Goal: Task Accomplishment & Management: Manage account settings

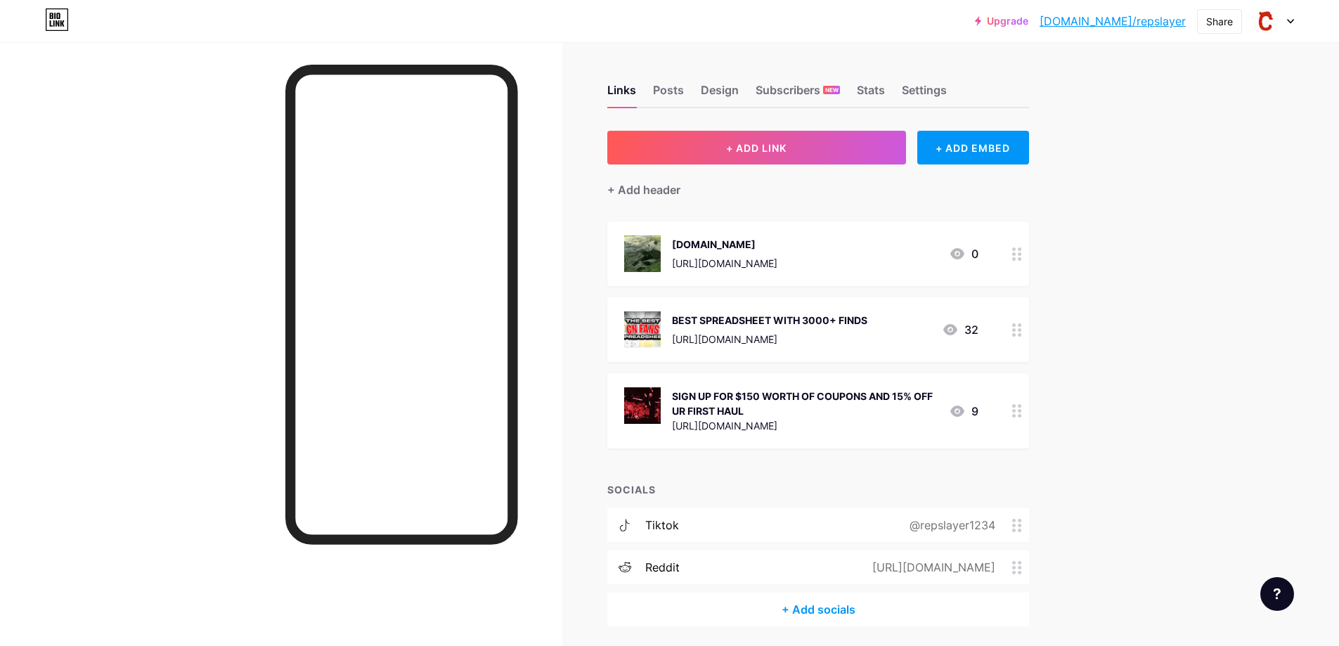
click at [1015, 252] on circle at bounding box center [1014, 254] width 4 height 4
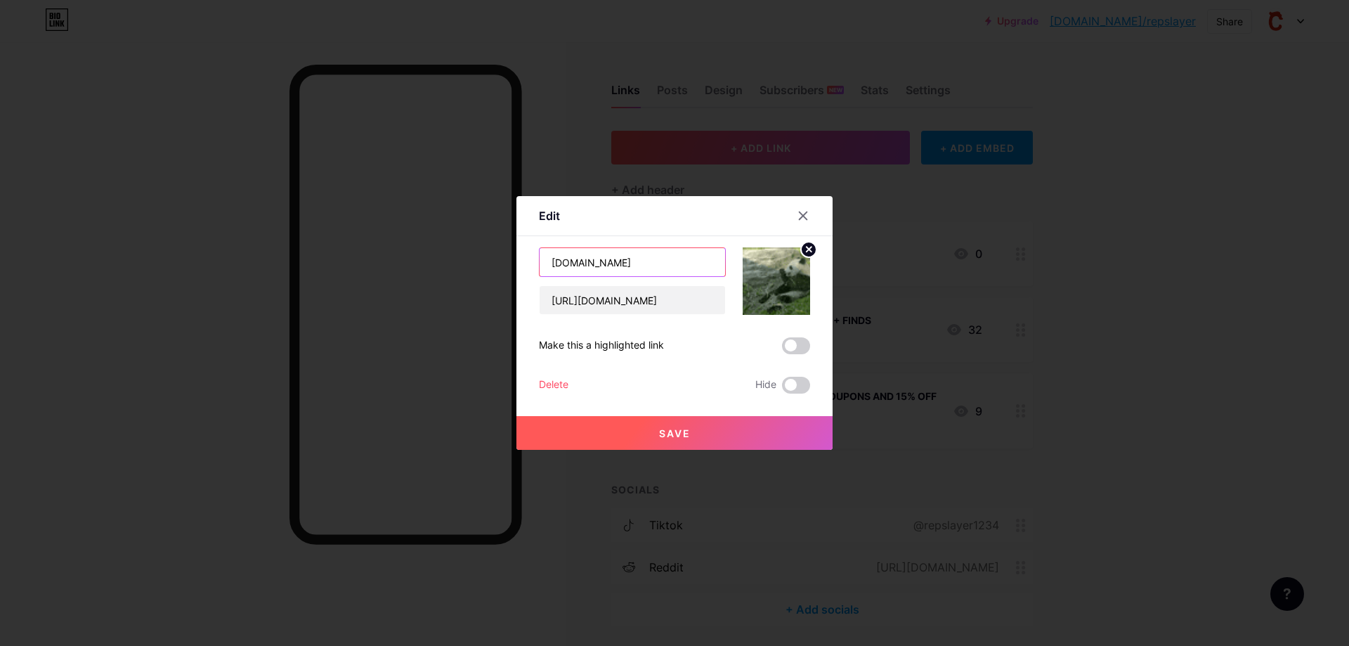
click at [662, 256] on input "[DOMAIN_NAME]" at bounding box center [633, 262] width 186 height 28
drag, startPoint x: 573, startPoint y: 254, endPoint x: 543, endPoint y: 261, distance: 31.0
click at [549, 259] on input "[DOMAIN_NAME]" at bounding box center [633, 262] width 186 height 28
click at [656, 250] on input "[DOMAIN_NAME]" at bounding box center [633, 262] width 186 height 28
drag, startPoint x: 646, startPoint y: 263, endPoint x: 467, endPoint y: 295, distance: 182.1
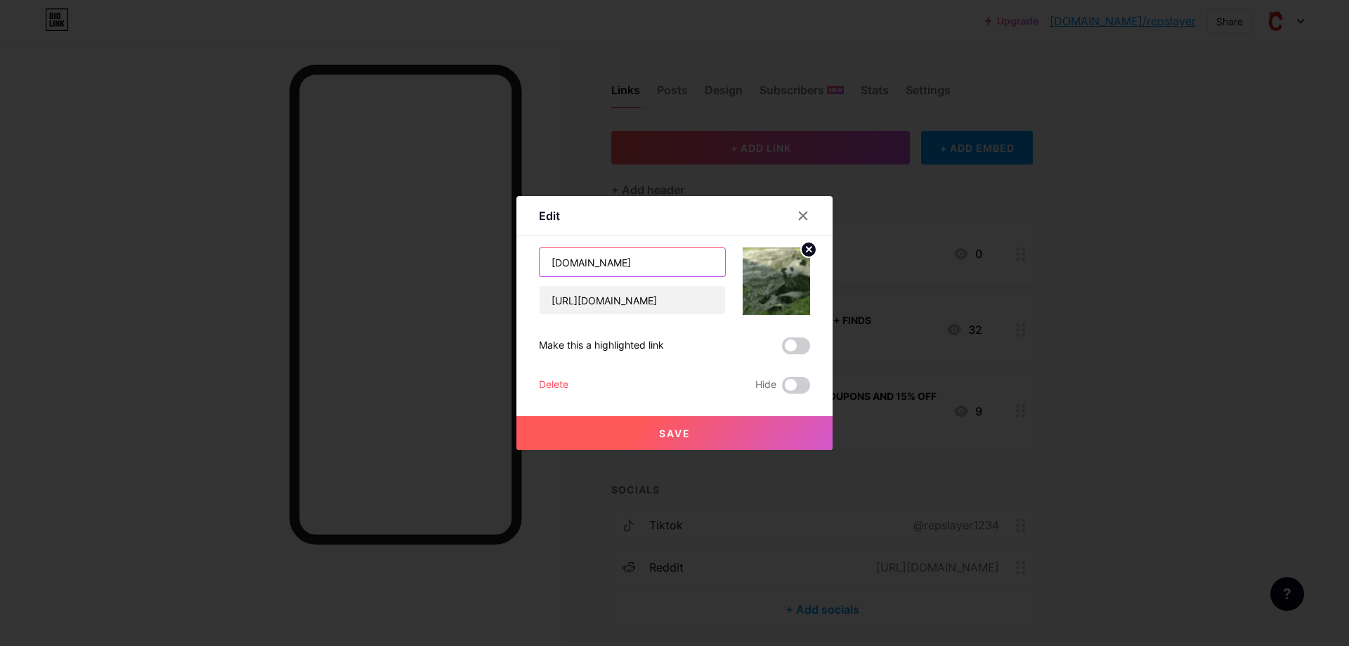
click at [523, 292] on div "Edit Content YouTube Play YouTube video without leaving your page. ADD Vimeo Pl…" at bounding box center [674, 323] width 316 height 254
click at [587, 257] on input "Best 1:1v Spreadsheet" at bounding box center [633, 262] width 186 height 28
type input "Best 1:1 Spreadsheet"
click at [776, 291] on img at bounding box center [776, 280] width 67 height 67
click at [803, 252] on circle at bounding box center [808, 249] width 15 height 15
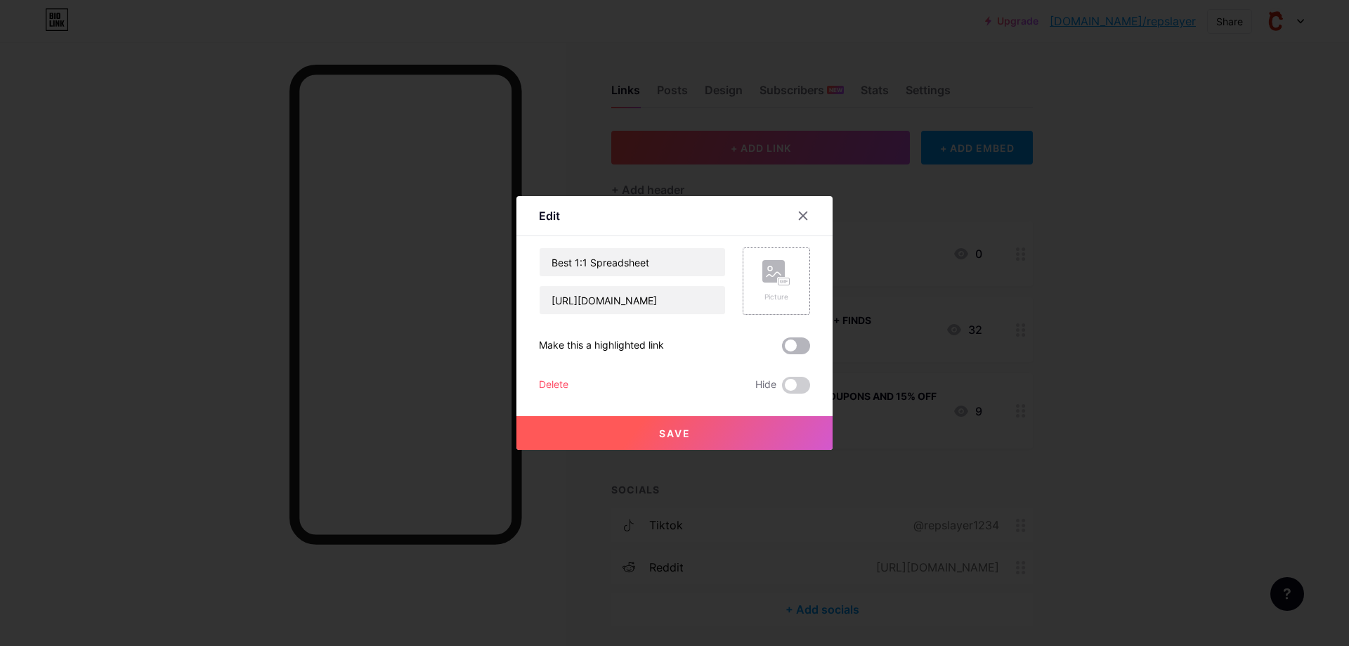
click at [795, 341] on span at bounding box center [796, 345] width 28 height 17
click at [782, 349] on input "checkbox" at bounding box center [782, 349] width 0 height 0
click at [651, 429] on button "Save" at bounding box center [674, 433] width 316 height 34
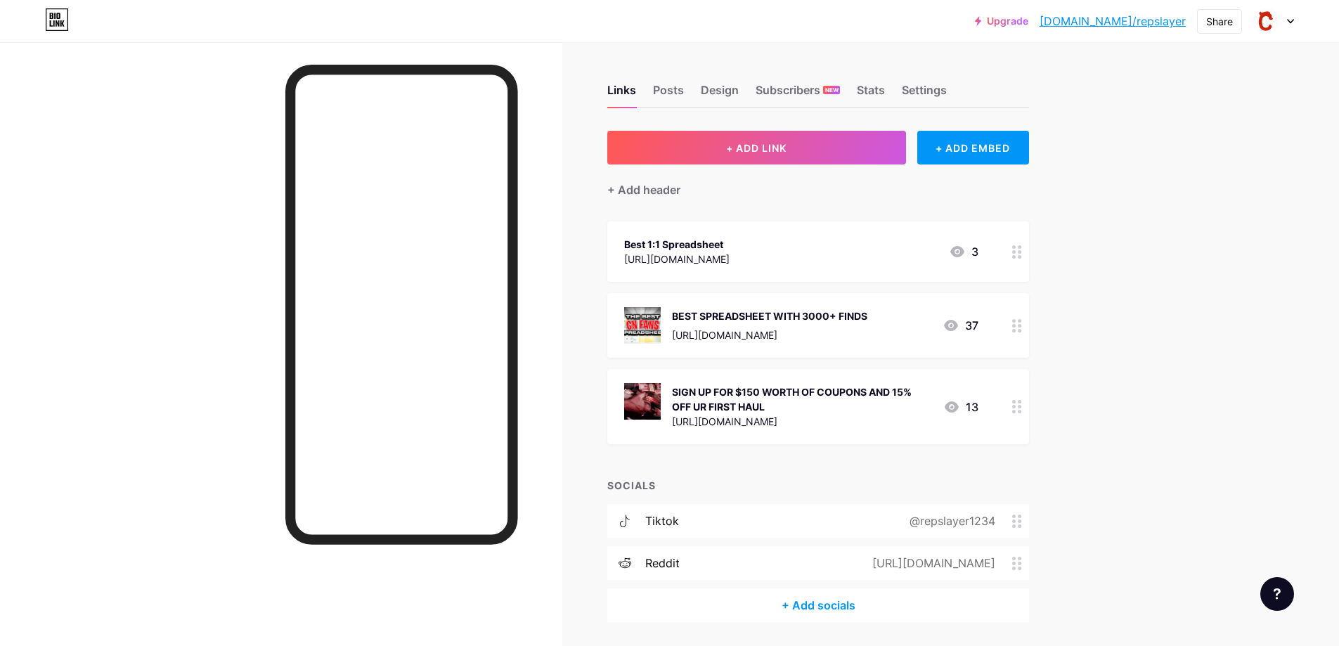
click at [1017, 337] on div at bounding box center [1017, 325] width 24 height 65
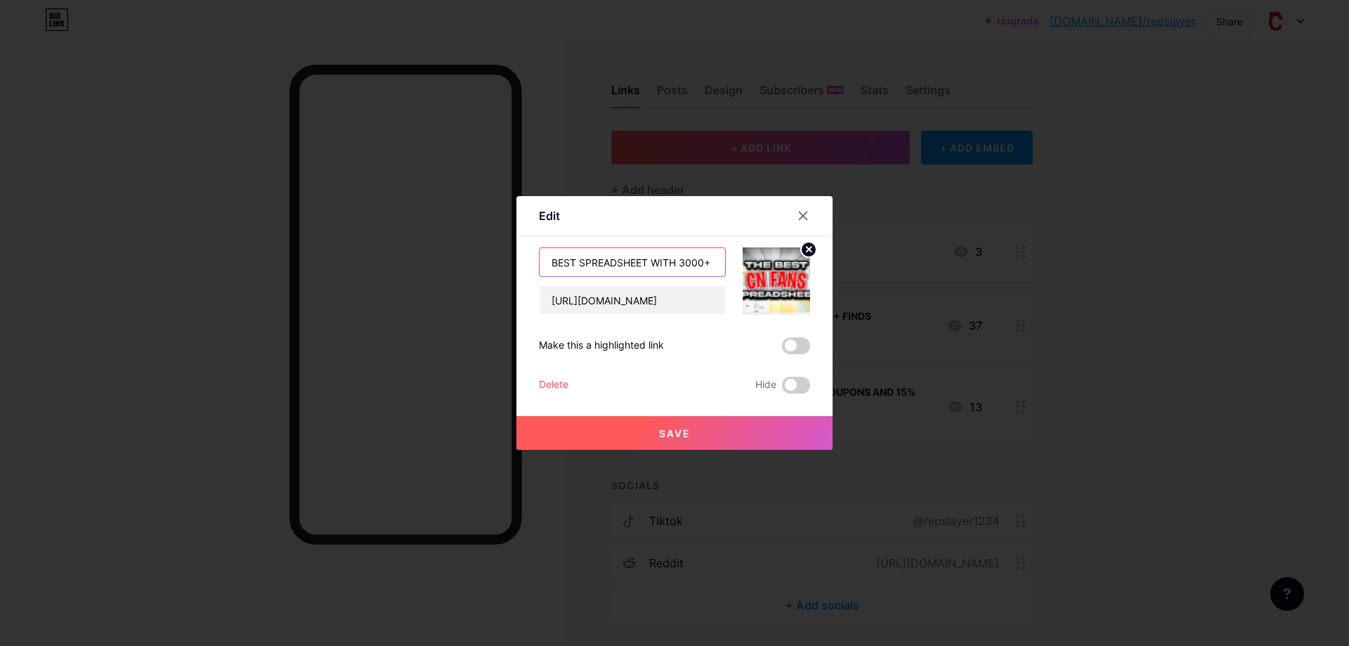
click at [571, 261] on input "BEST SPREADSHEET WITH 3000+ FINDS" at bounding box center [633, 262] width 186 height 28
type input "SPREADSHEET WITH 3000+ FINDS"
click at [675, 429] on span "Save" at bounding box center [675, 433] width 32 height 12
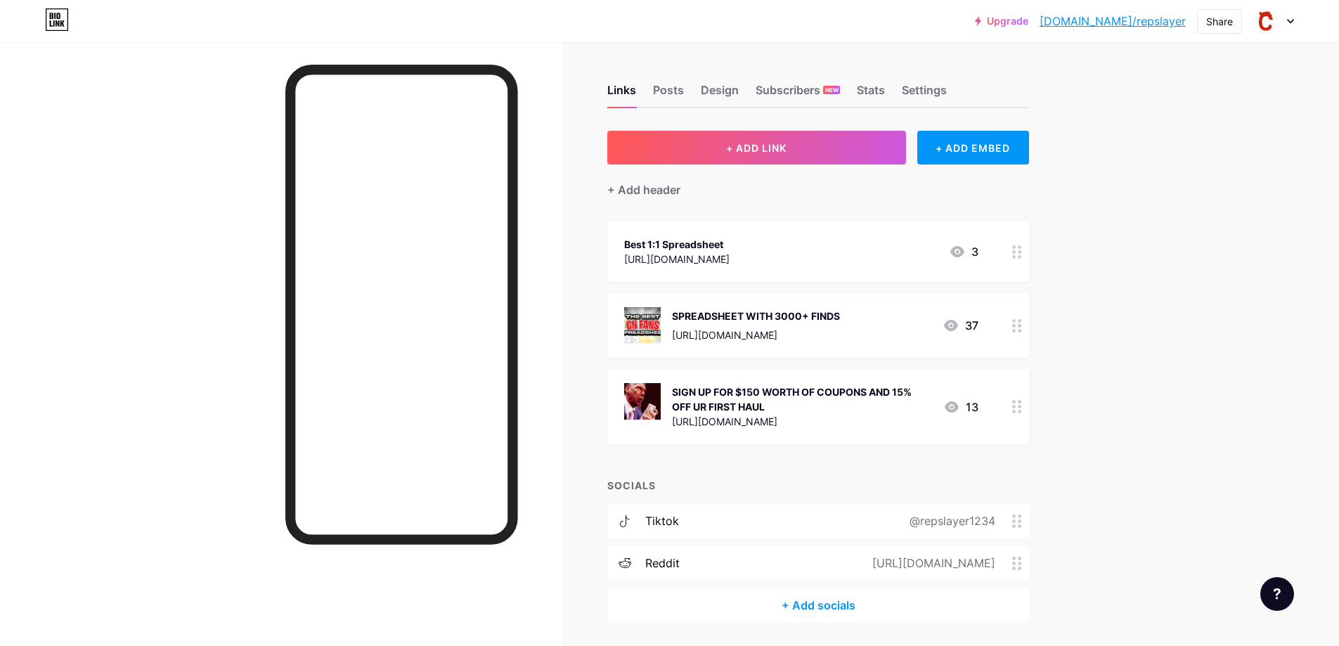
click at [1018, 409] on icon at bounding box center [1017, 406] width 10 height 13
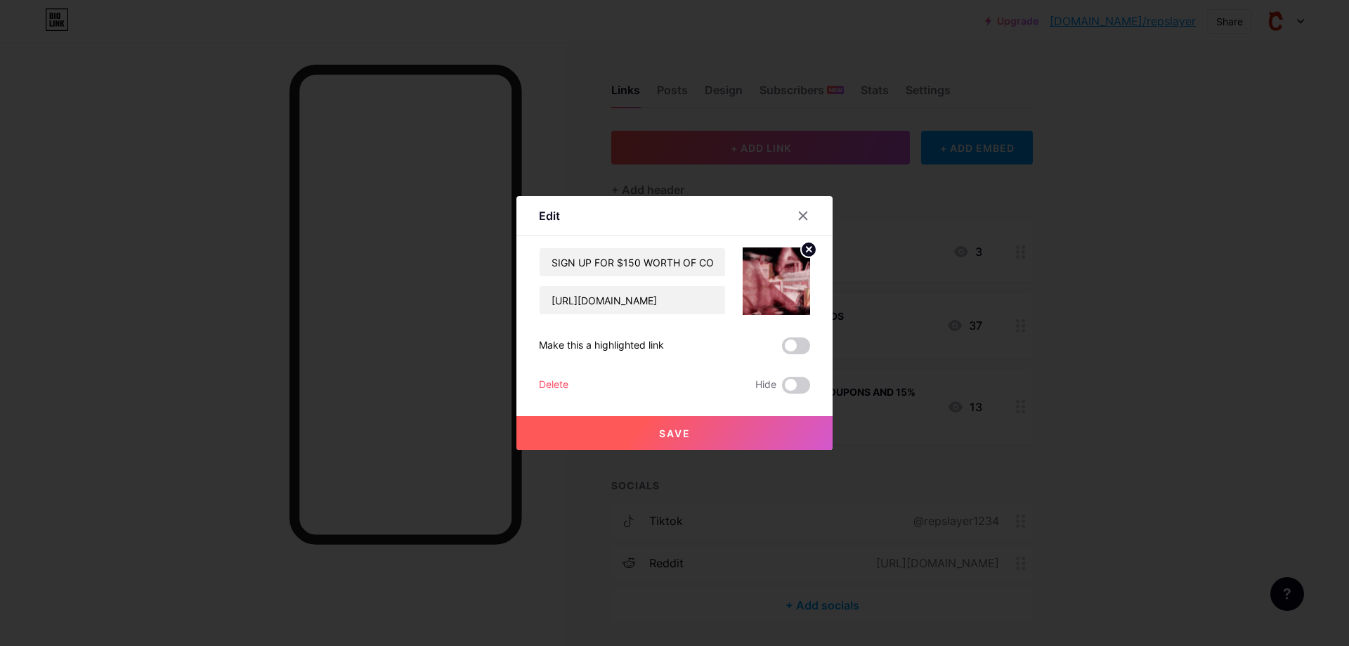
click at [794, 349] on span at bounding box center [796, 345] width 28 height 17
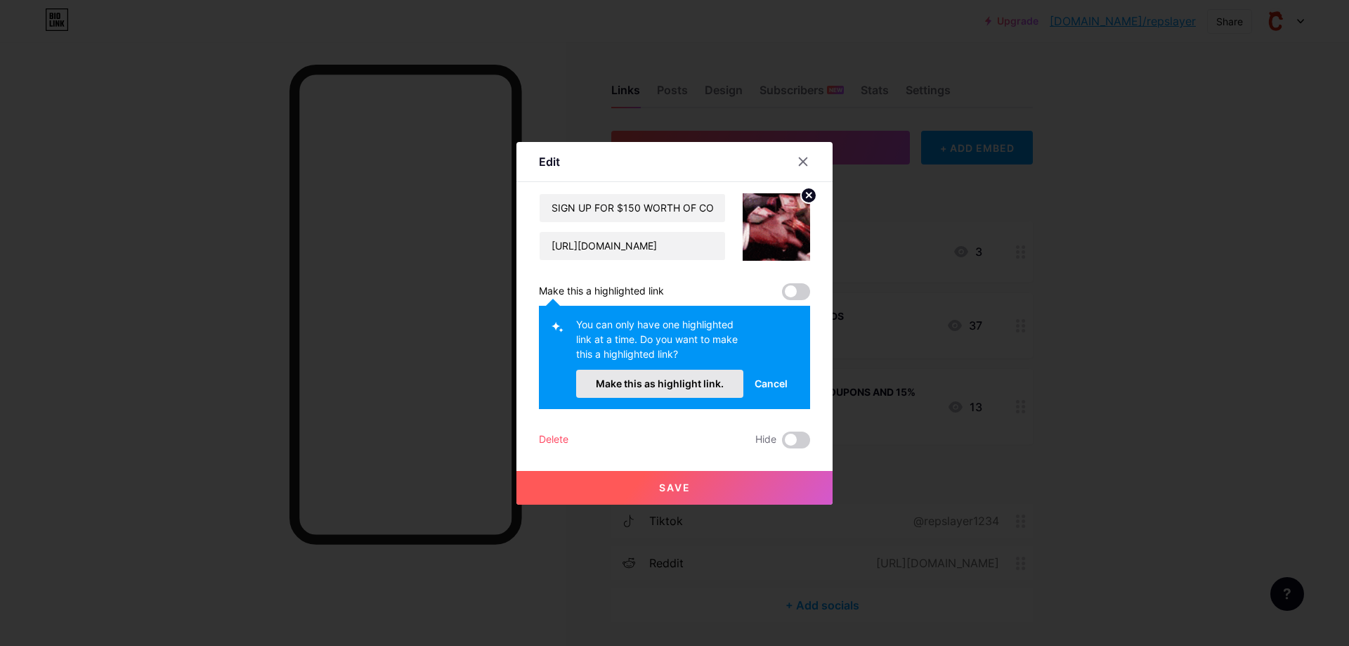
click at [674, 384] on span "Make this as highlight link." at bounding box center [660, 383] width 128 height 12
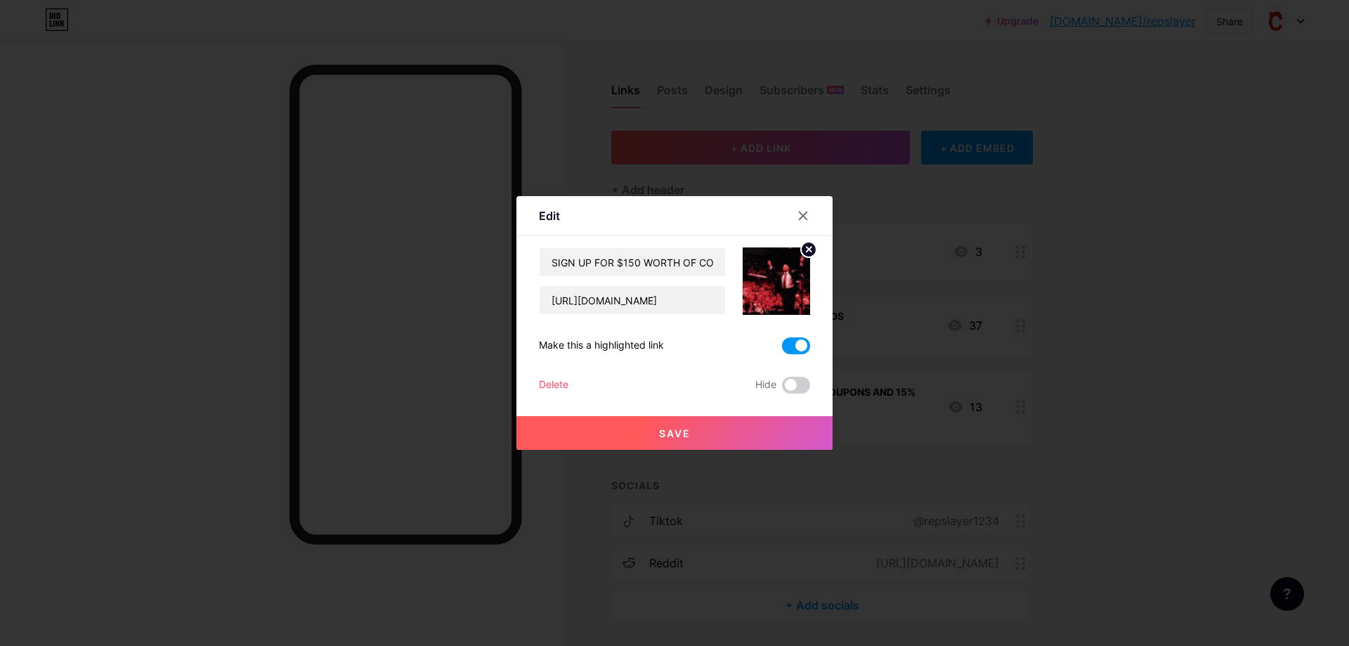
click at [671, 436] on span "Save" at bounding box center [675, 433] width 32 height 12
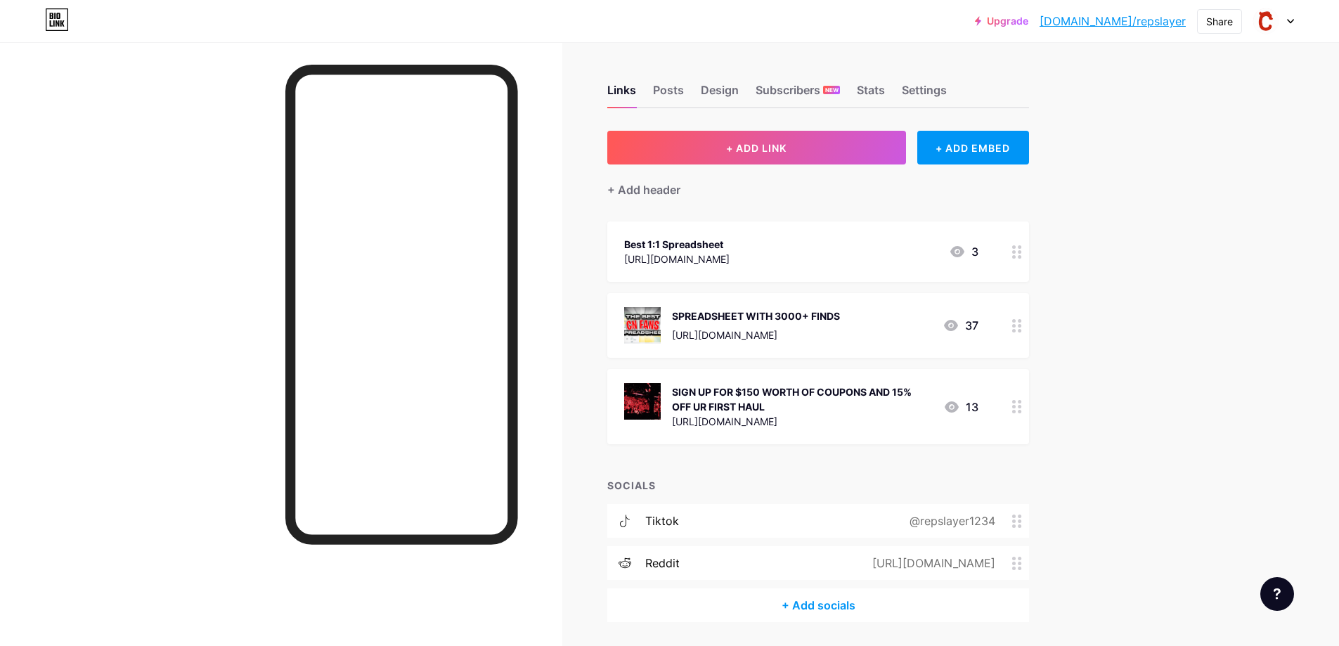
click at [1028, 527] on div "@repslayer1234" at bounding box center [958, 520] width 142 height 17
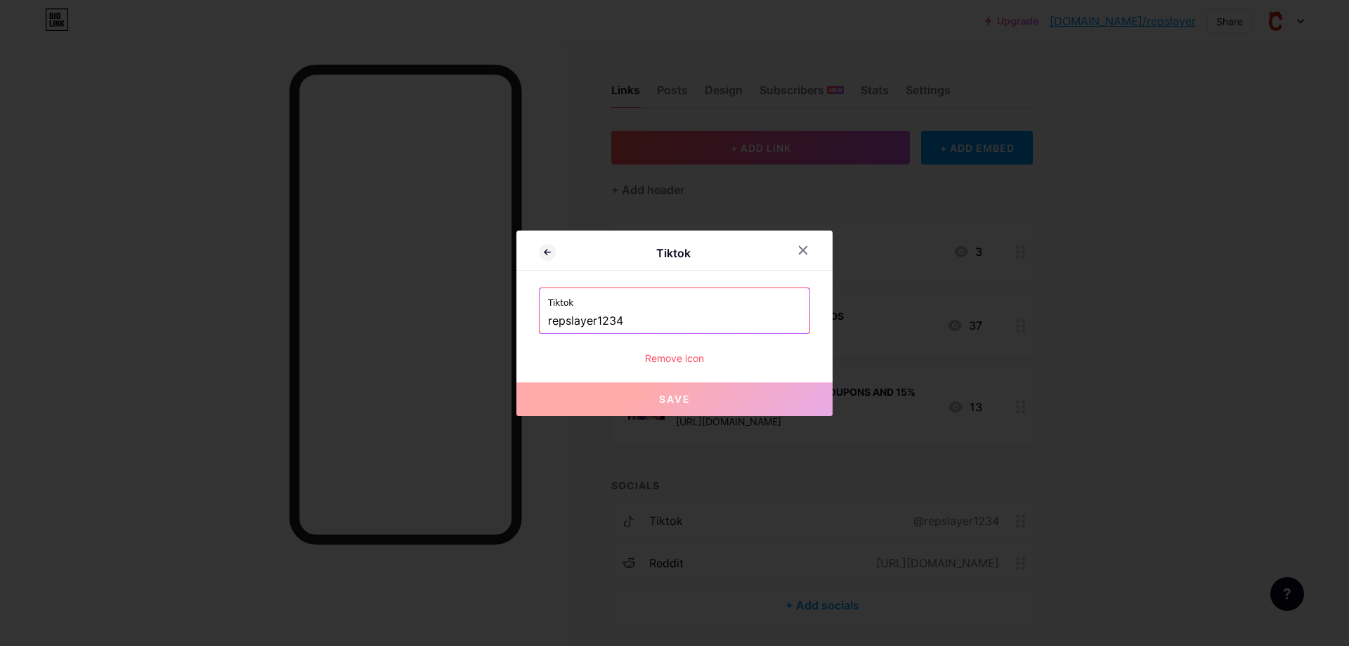
click at [690, 314] on input "repslayer1234" at bounding box center [674, 321] width 253 height 24
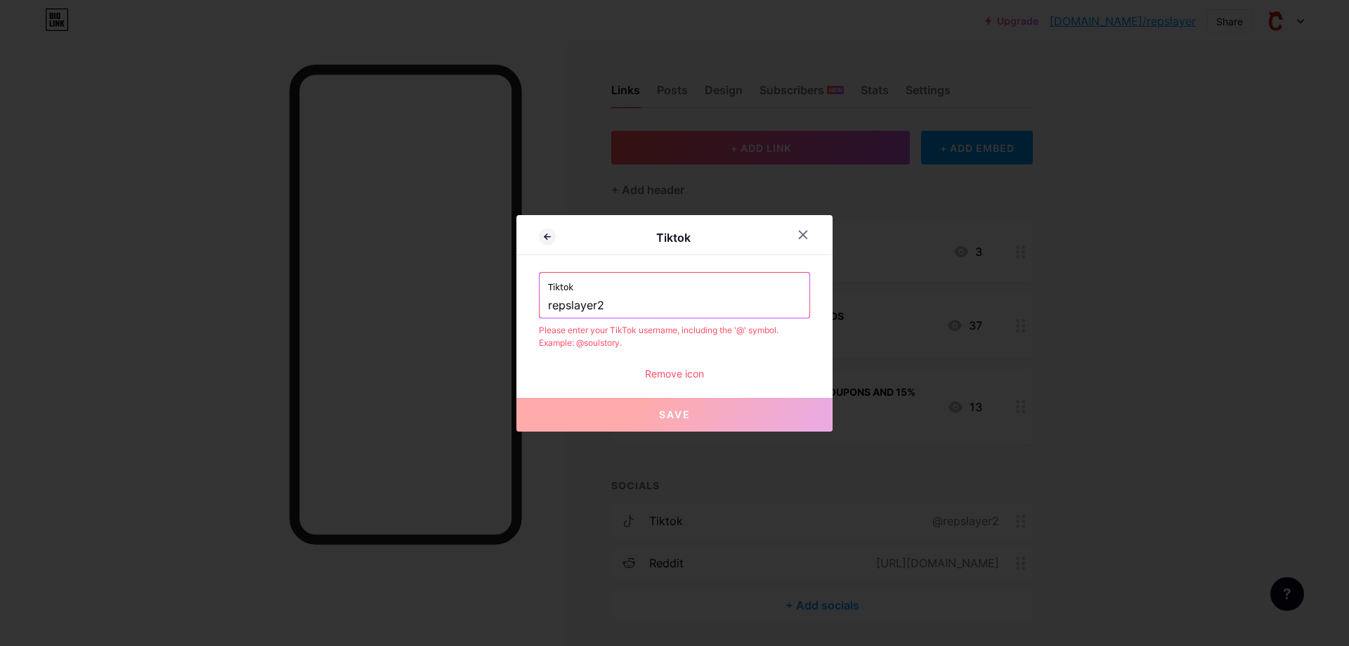
click at [548, 304] on input "repslayer2" at bounding box center [674, 306] width 253 height 24
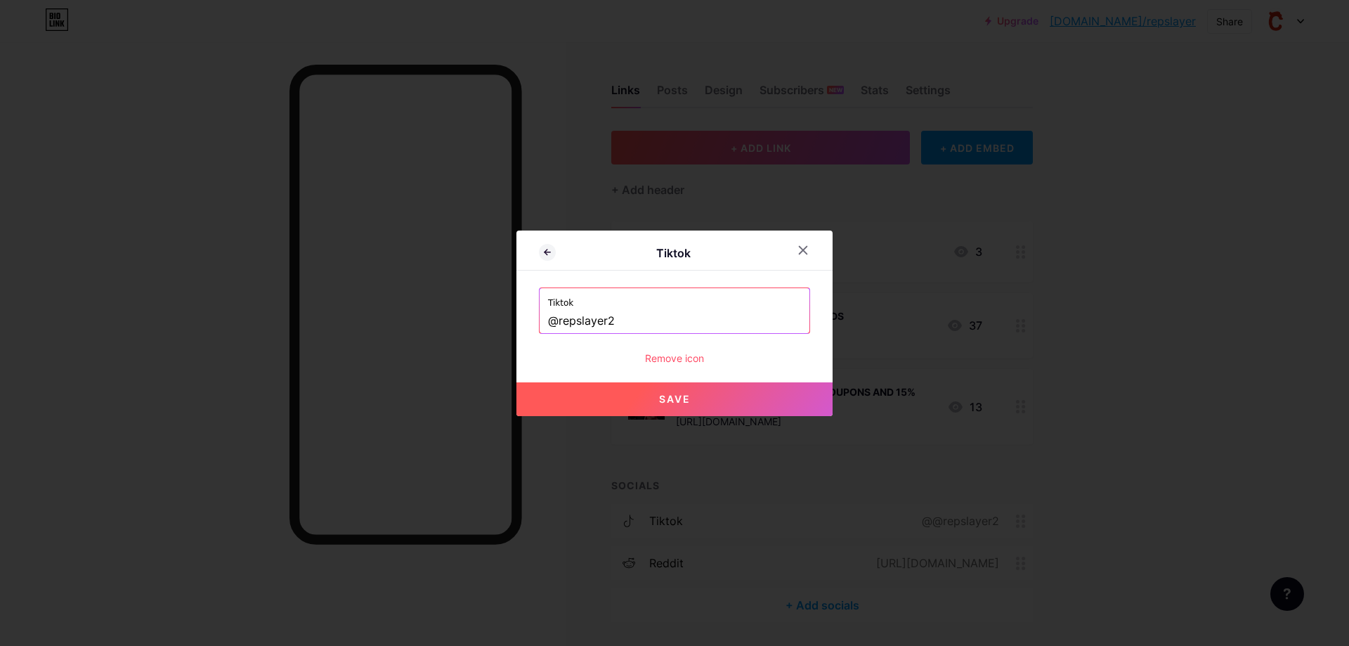
click at [607, 408] on button "Save" at bounding box center [674, 399] width 316 height 34
type input "[URL][DOMAIN_NAME]"
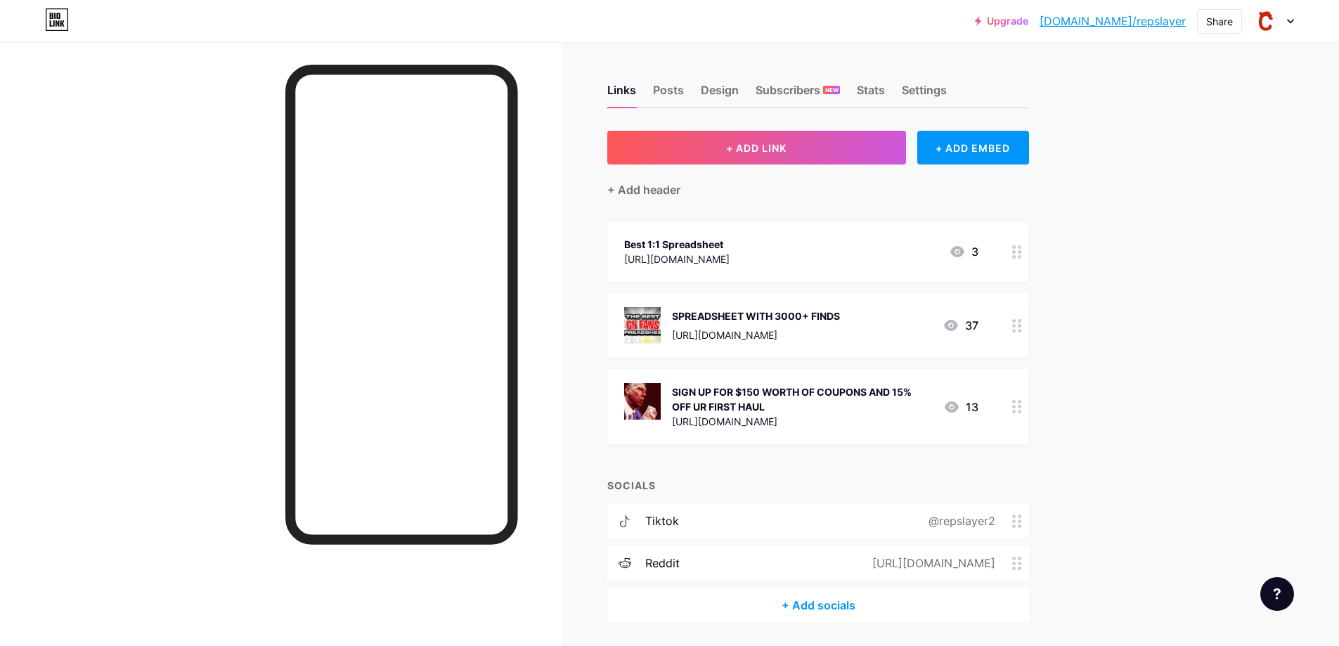
click at [840, 606] on div "+ Add socials" at bounding box center [818, 605] width 422 height 34
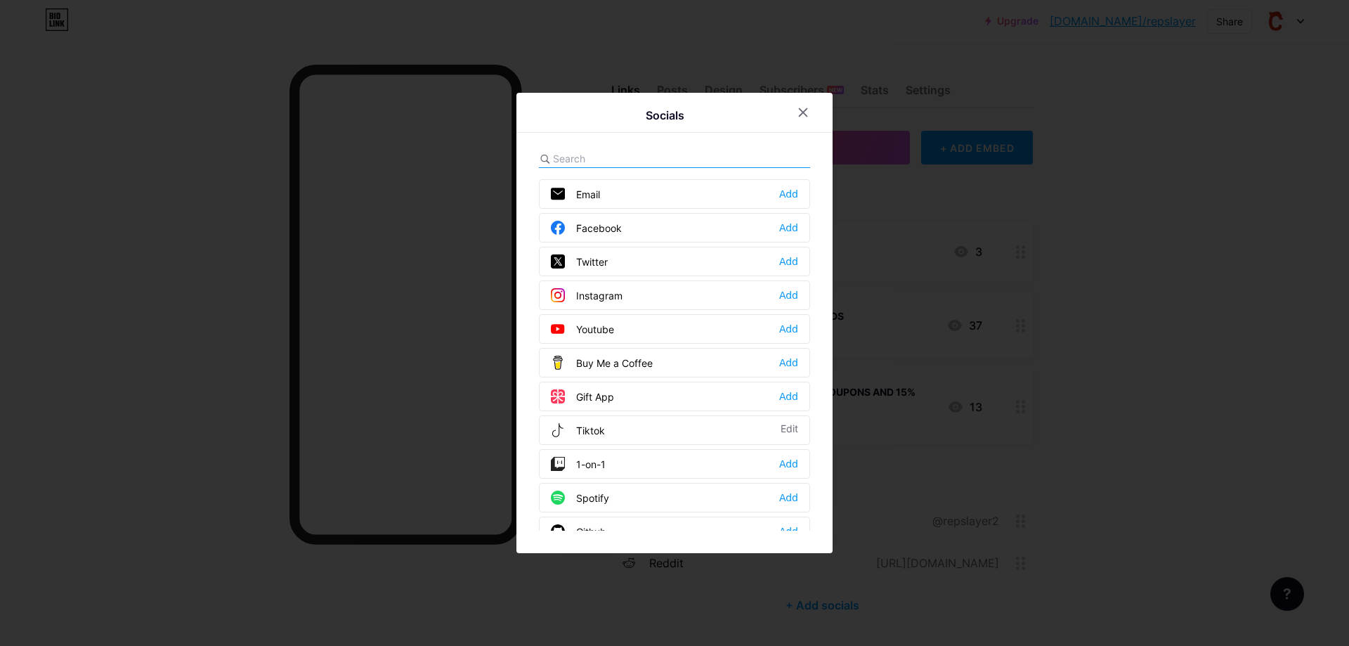
click at [634, 611] on div at bounding box center [674, 323] width 1349 height 646
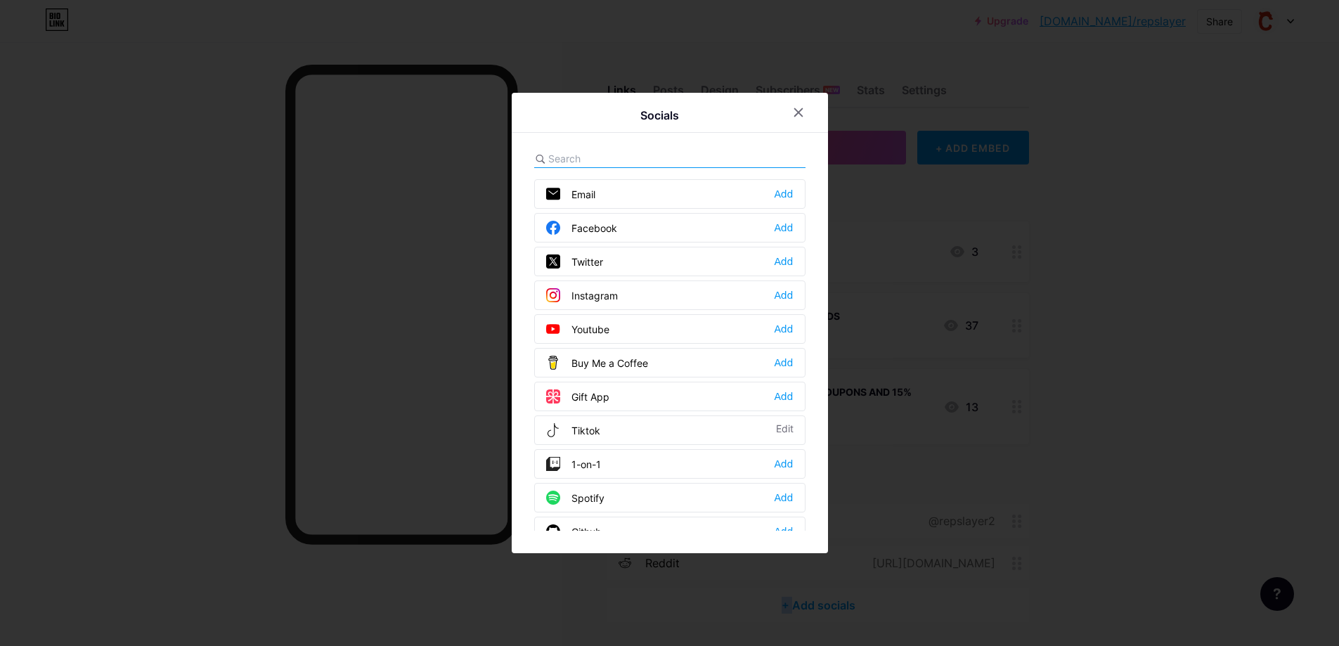
click at [634, 611] on div "+ Add socials" at bounding box center [818, 605] width 422 height 34
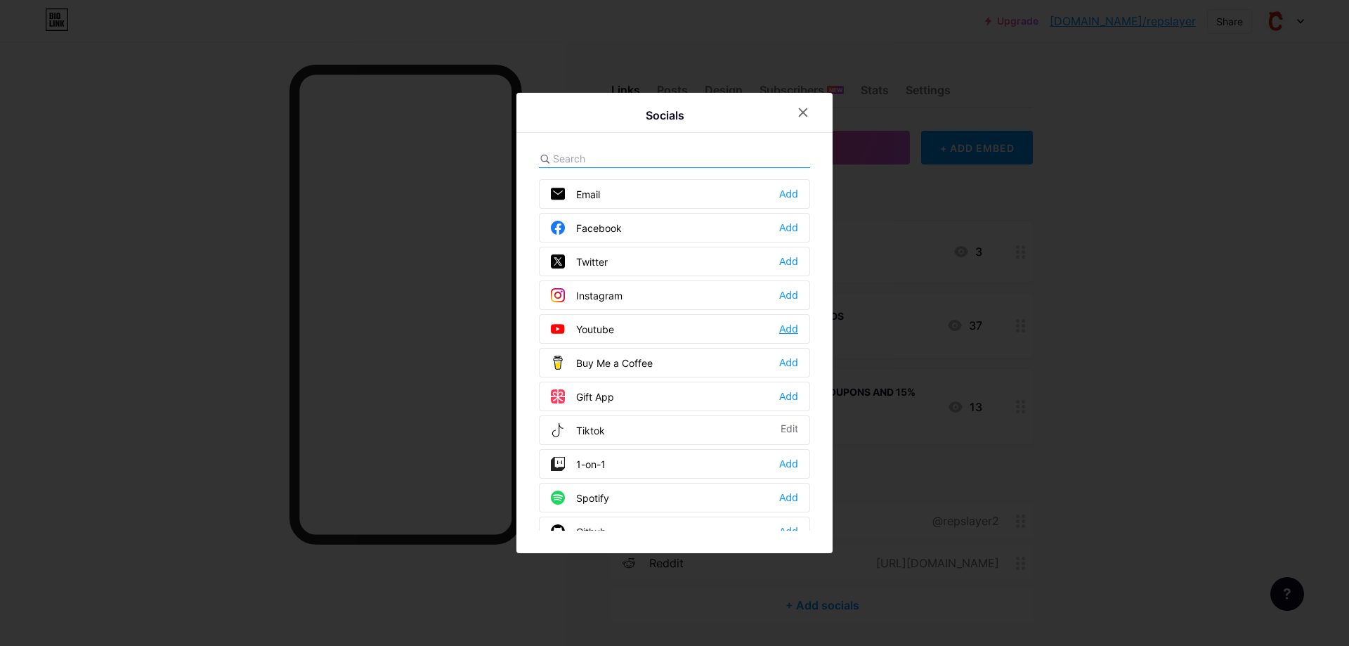
click at [780, 332] on div "Add" at bounding box center [788, 329] width 19 height 14
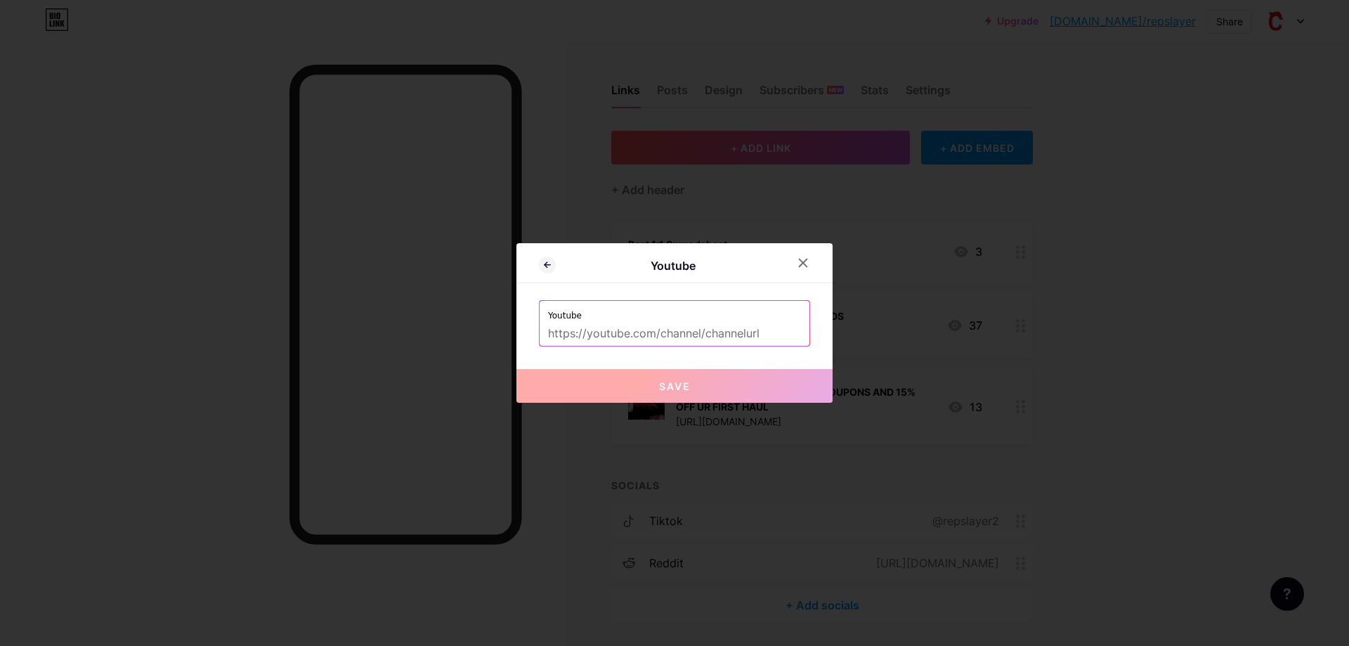
click at [670, 332] on input "text" at bounding box center [674, 334] width 253 height 24
click at [626, 341] on input "text" at bounding box center [674, 334] width 253 height 24
click at [648, 332] on input "text" at bounding box center [674, 334] width 253 height 24
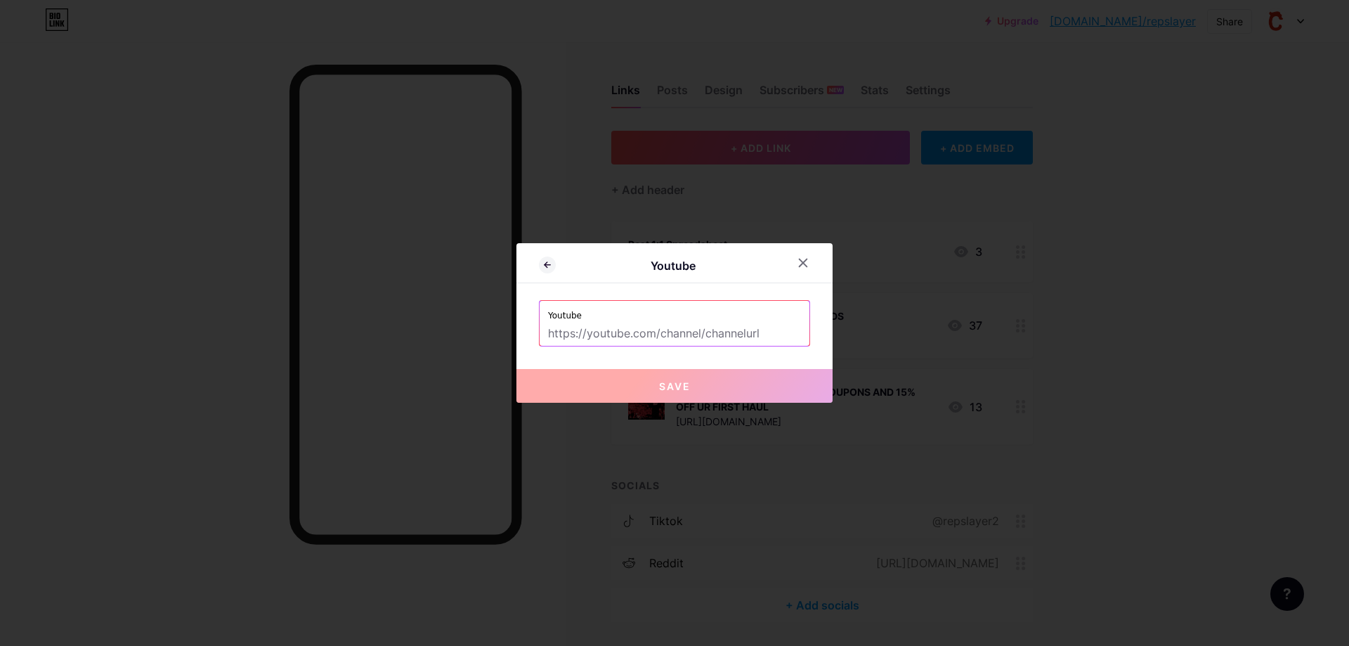
click at [648, 332] on input "text" at bounding box center [674, 334] width 253 height 24
paste input "[URL][DOMAIN_NAME]"
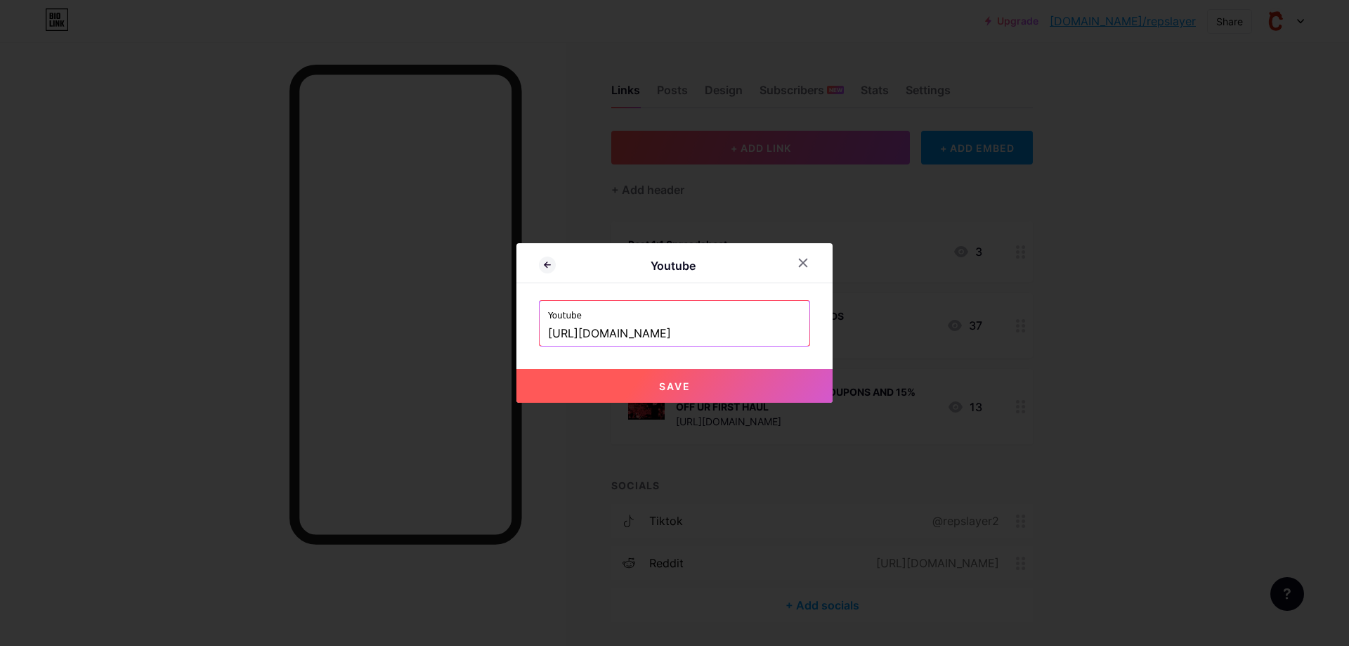
scroll to position [0, 68]
type input "[URL][DOMAIN_NAME]"
click at [668, 384] on span "Save" at bounding box center [675, 386] width 32 height 12
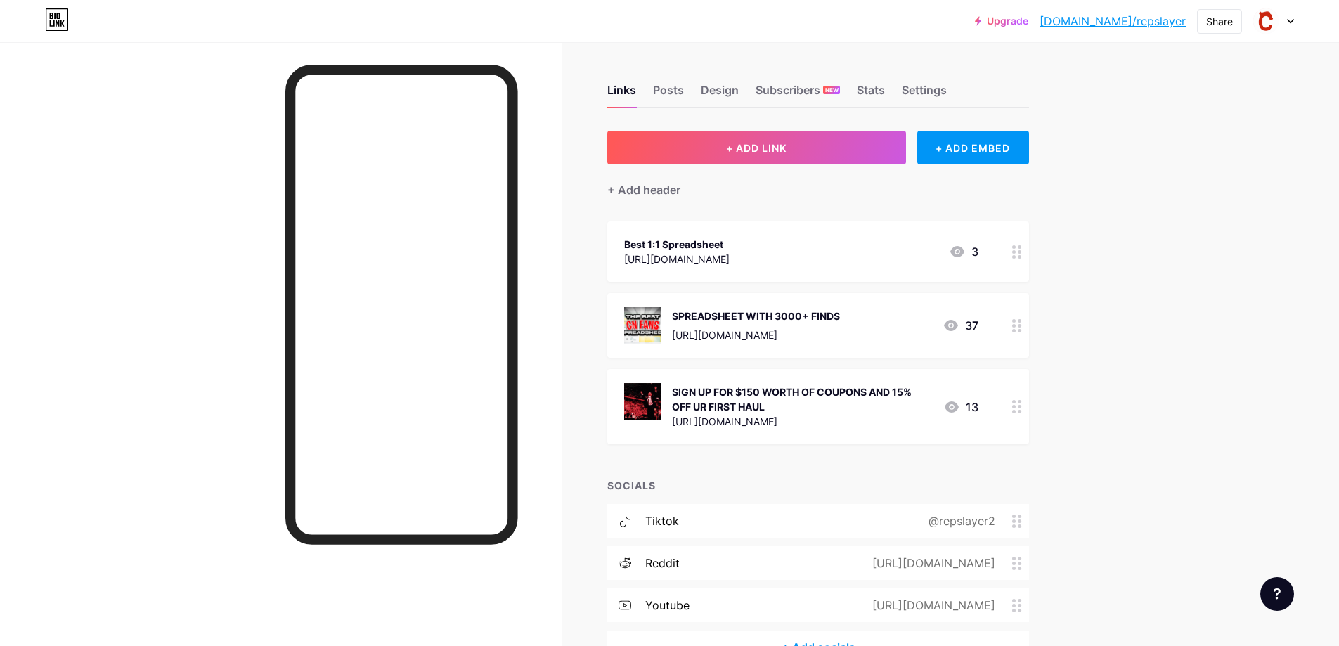
click at [1143, 22] on link "[DOMAIN_NAME]/repslayer" at bounding box center [1112, 21] width 146 height 17
click at [996, 152] on div "+ ADD EMBED" at bounding box center [973, 148] width 112 height 34
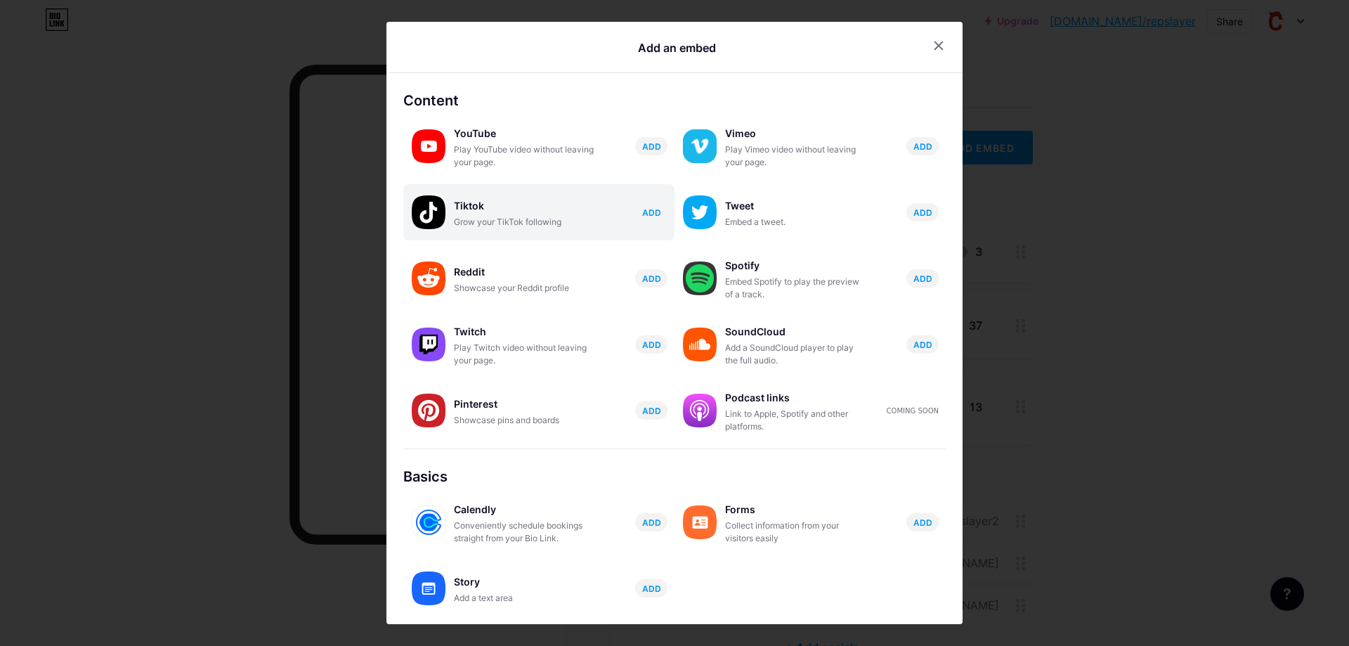
click at [642, 216] on span "ADD" at bounding box center [651, 213] width 19 height 12
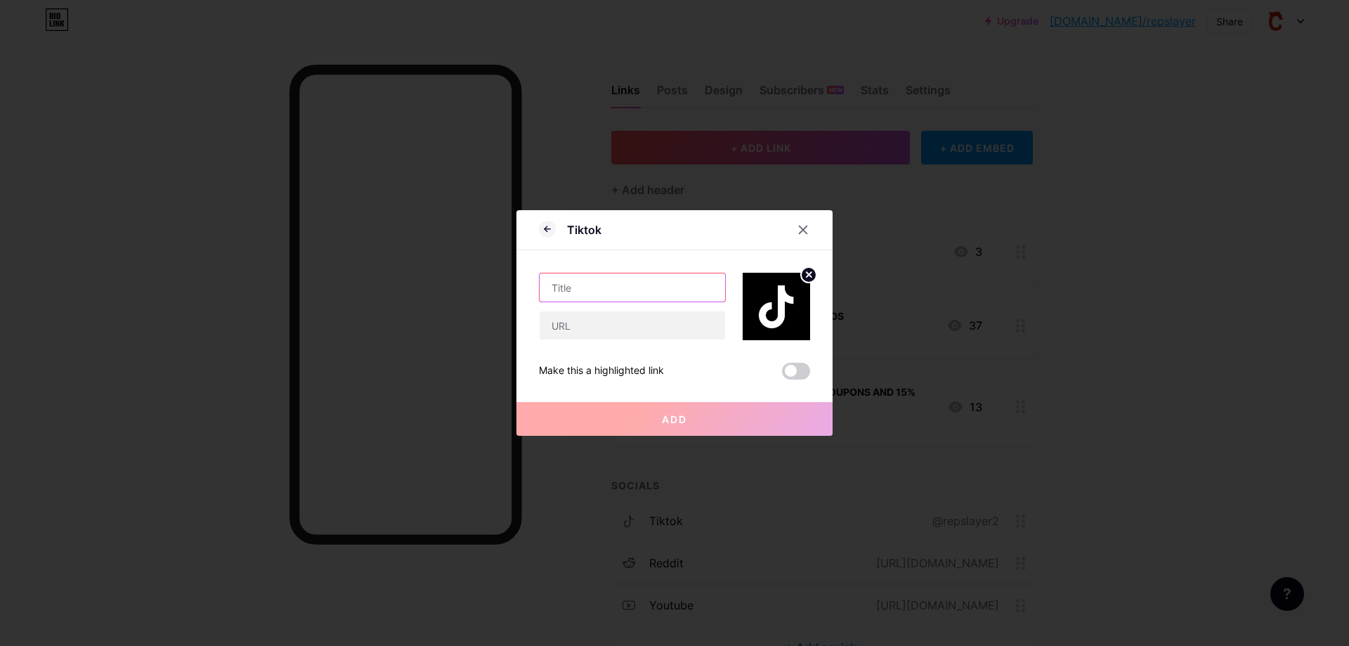
click at [601, 285] on input "text" at bounding box center [633, 287] width 186 height 28
type input "follow me on TIKTOK"
click at [581, 334] on input "text" at bounding box center [633, 325] width 186 height 28
paste input "[URL][DOMAIN_NAME]"
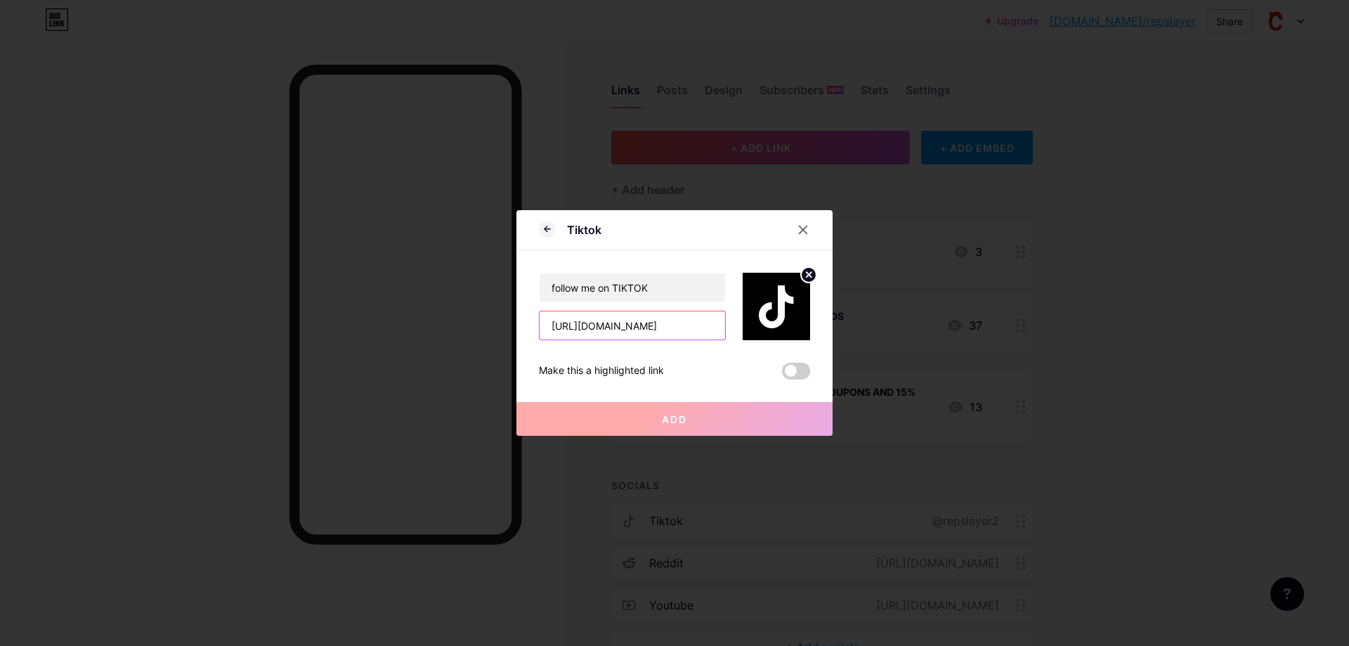
scroll to position [0, 202]
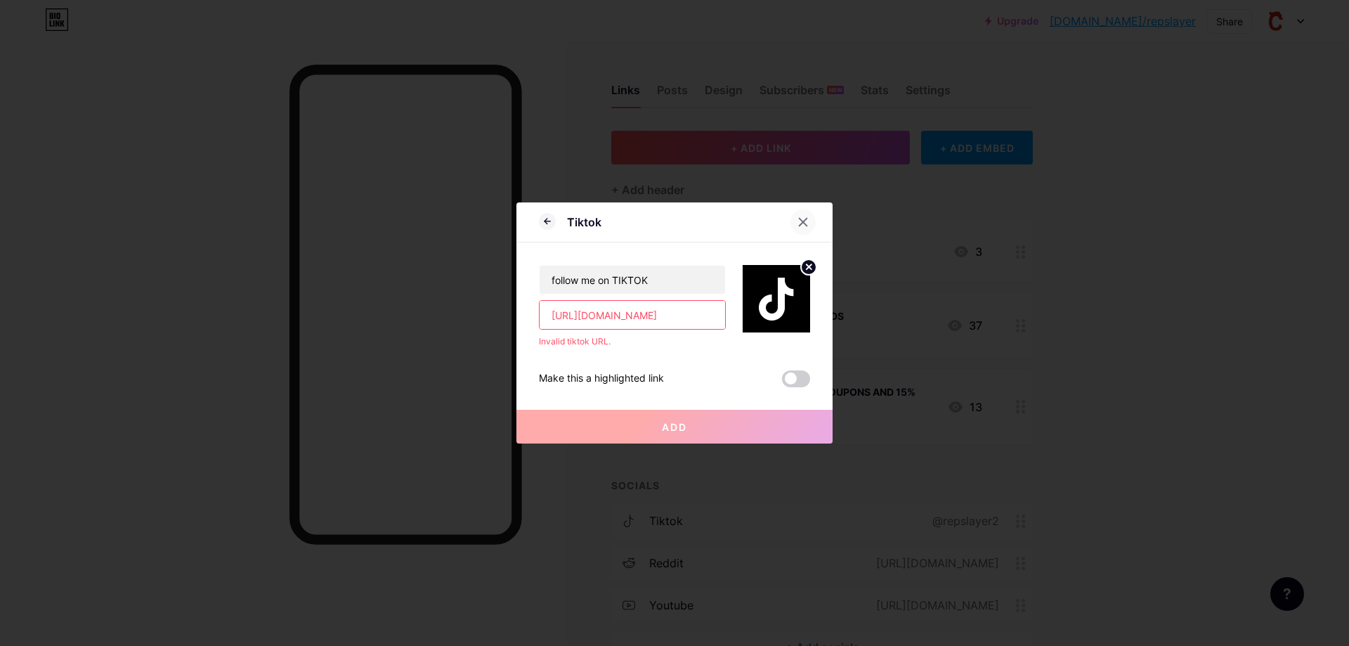
type input "[URL][DOMAIN_NAME]"
click at [802, 219] on icon at bounding box center [803, 221] width 11 height 11
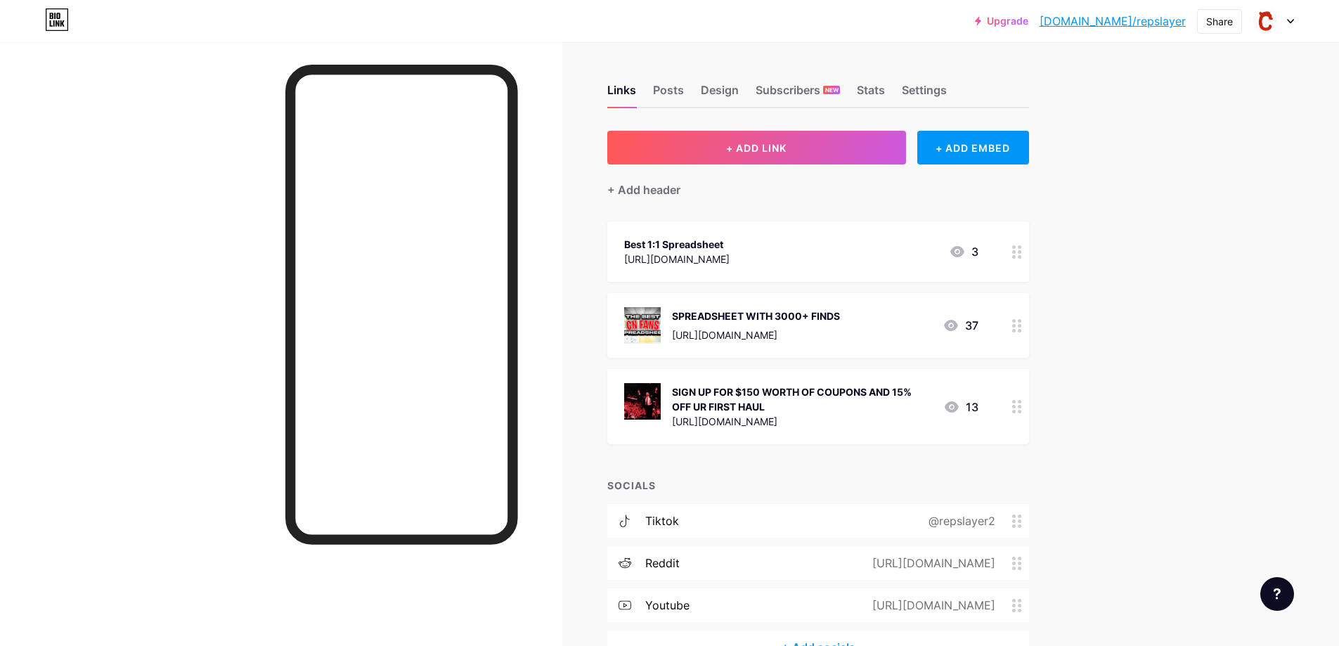
click at [1024, 267] on div at bounding box center [1017, 251] width 24 height 60
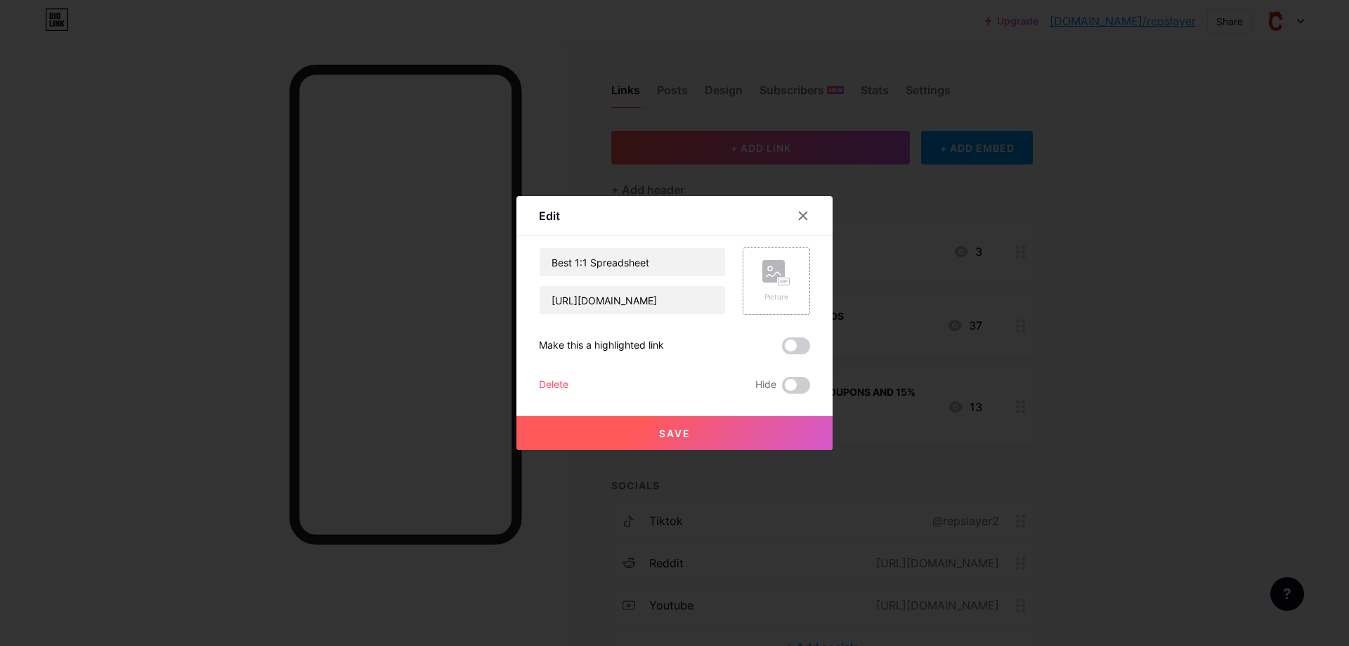
click at [769, 295] on div "Picture" at bounding box center [776, 297] width 28 height 11
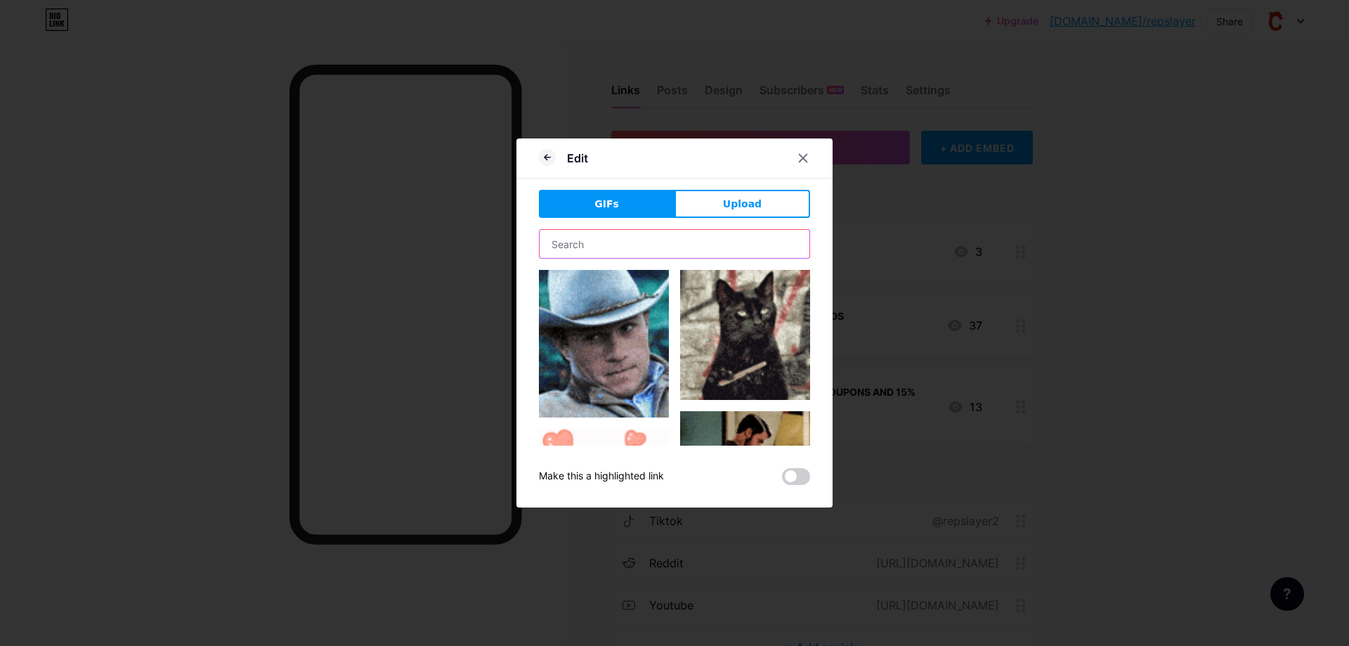
click at [677, 249] on input "text" at bounding box center [675, 244] width 270 height 28
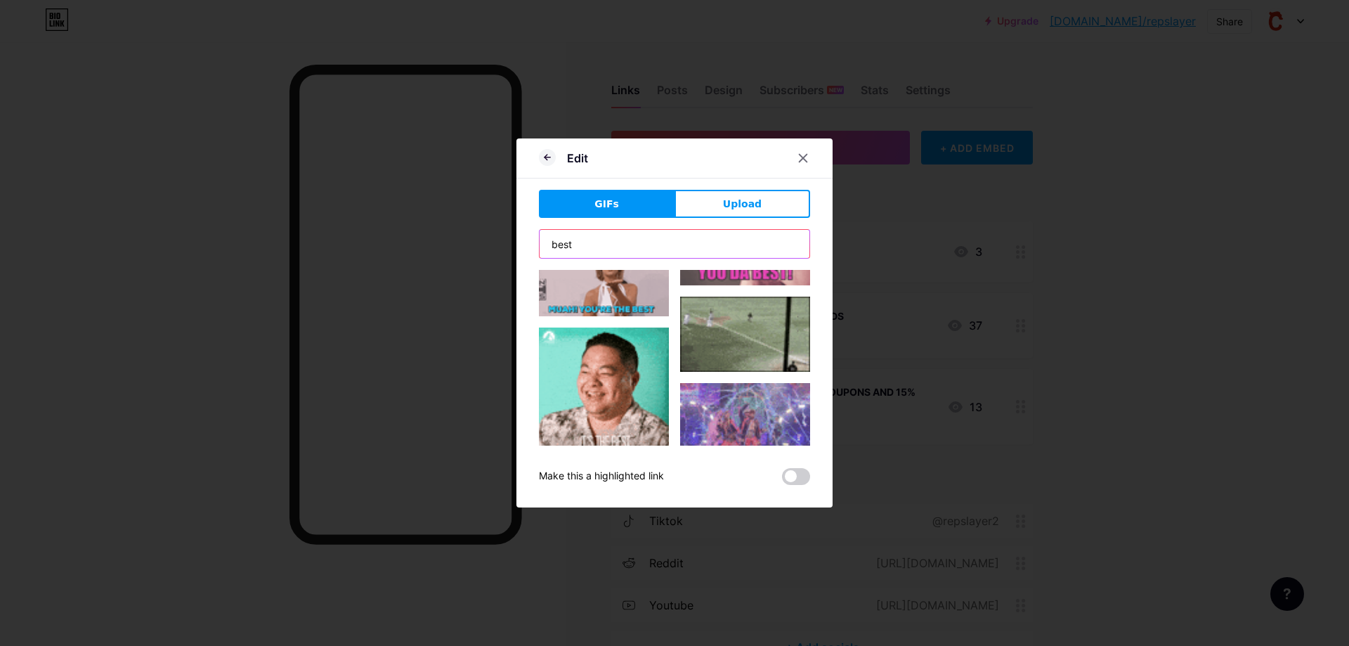
scroll to position [1476, 0]
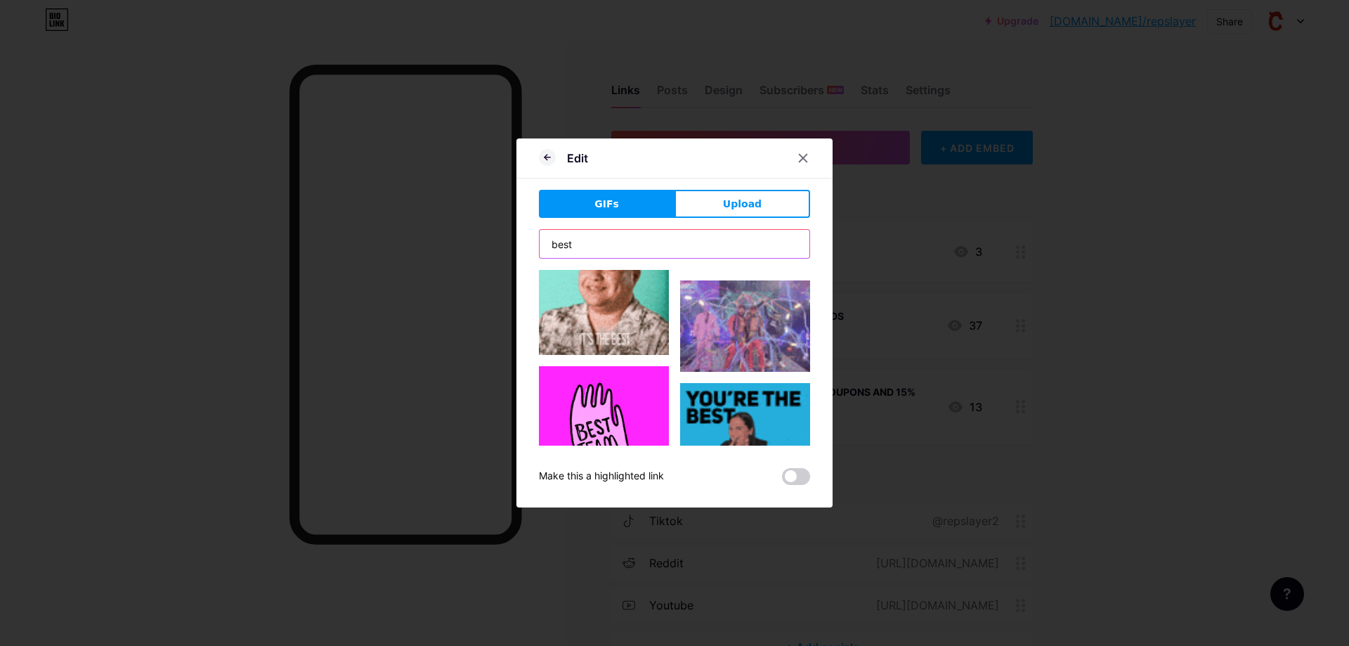
click at [710, 247] on input "best" at bounding box center [675, 244] width 270 height 28
type input "b"
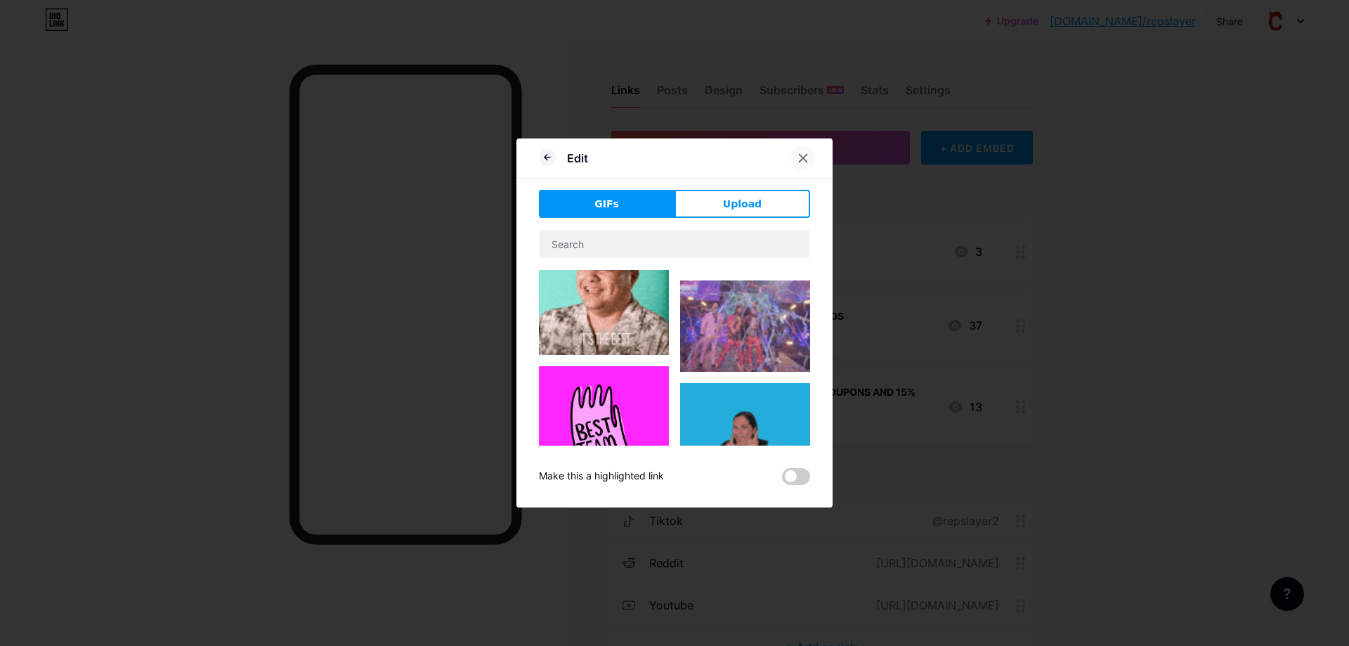
click at [798, 157] on icon at bounding box center [803, 157] width 11 height 11
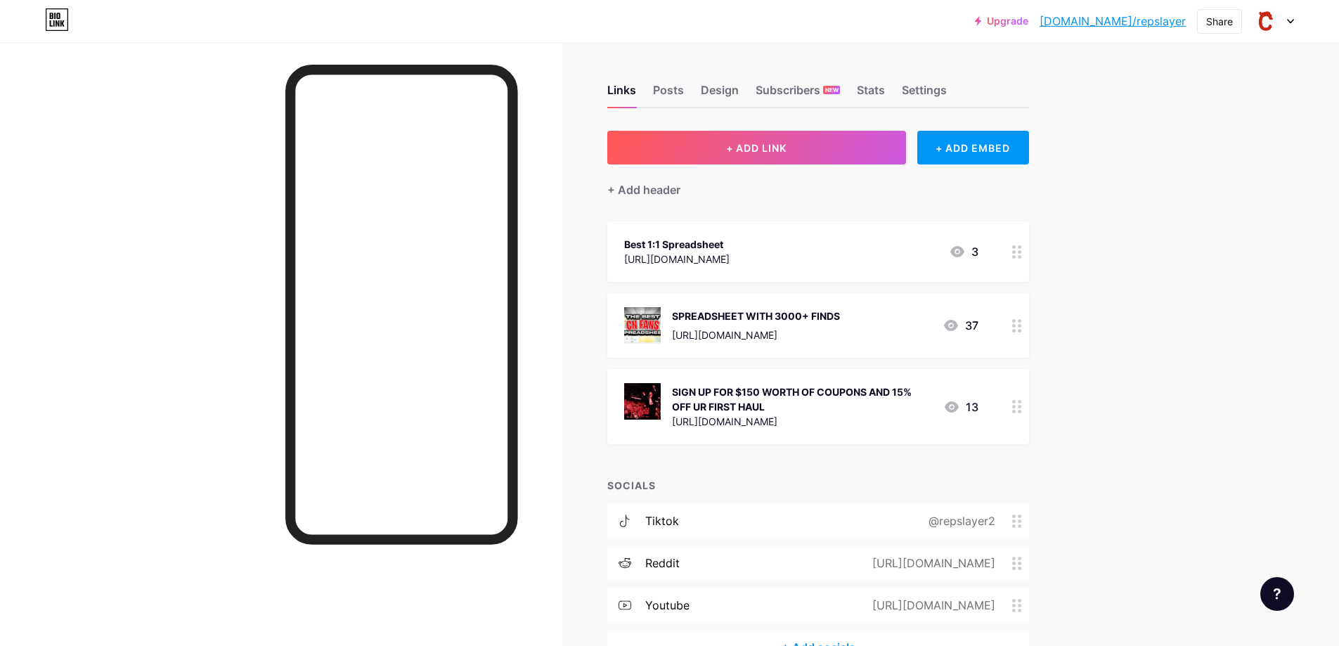
click at [1015, 252] on circle at bounding box center [1014, 252] width 4 height 4
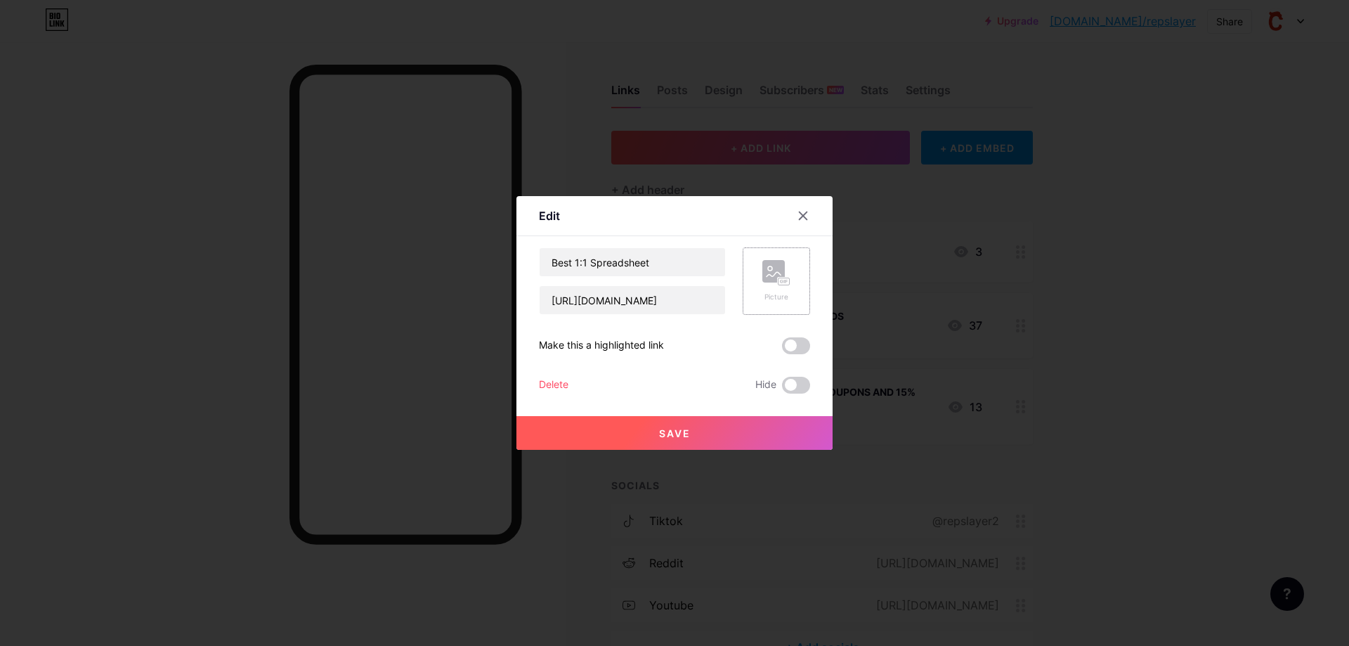
click at [752, 302] on div "Picture" at bounding box center [776, 280] width 67 height 67
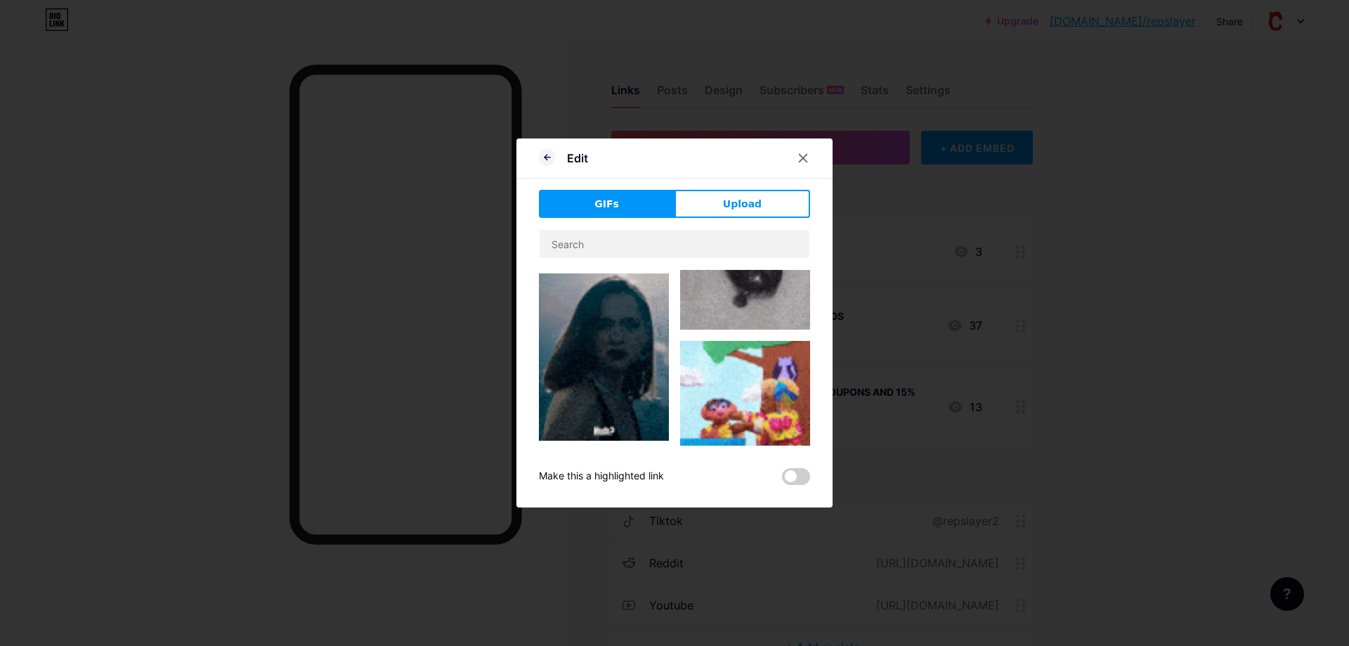
scroll to position [935, 0]
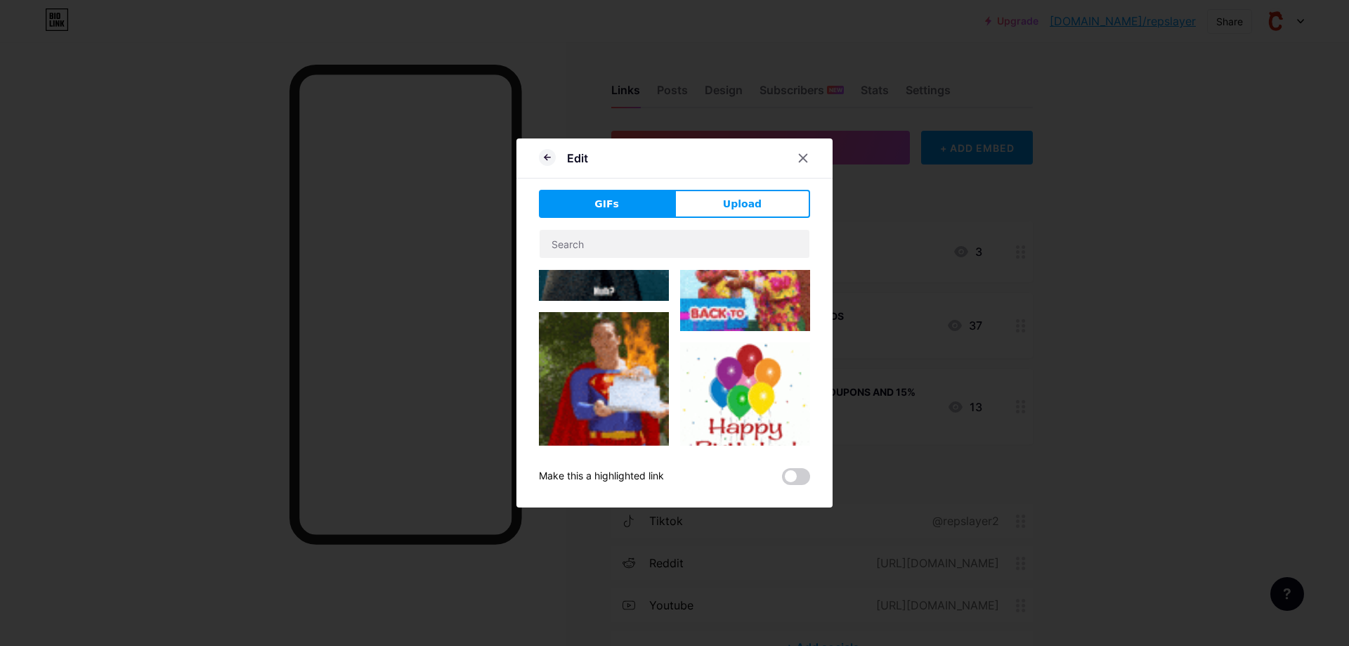
type input "Best 1:1 Spreadsheet"
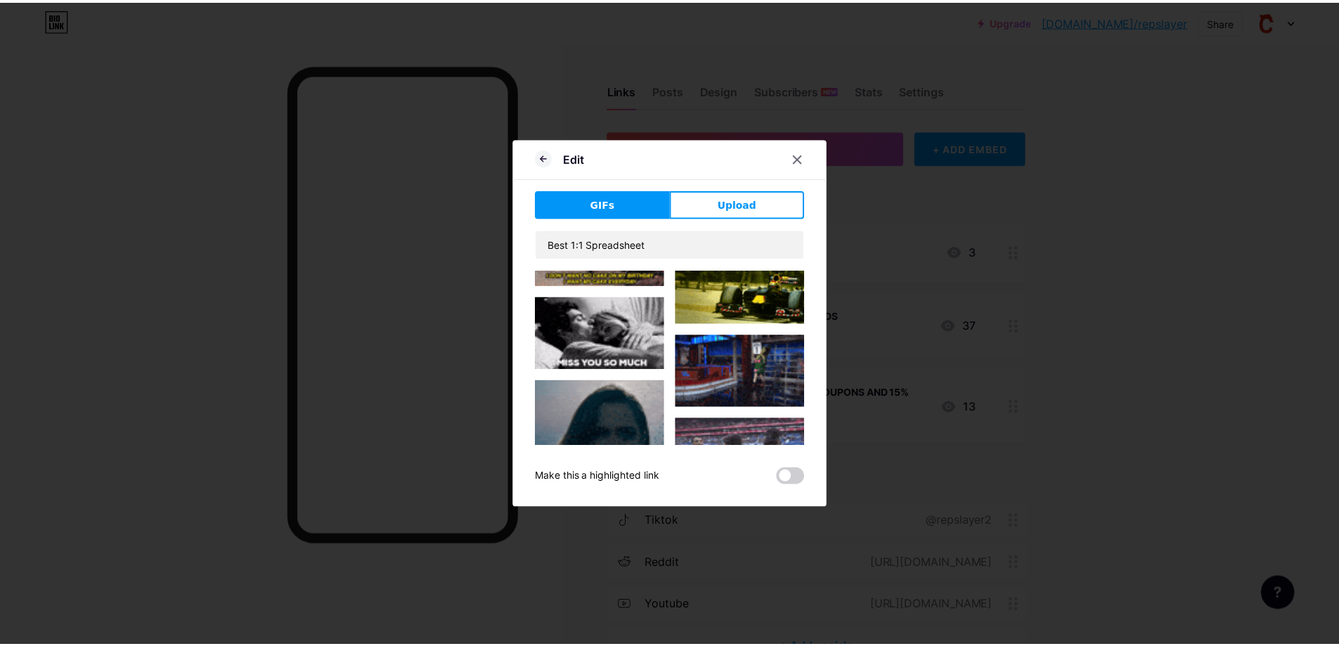
scroll to position [3780, 0]
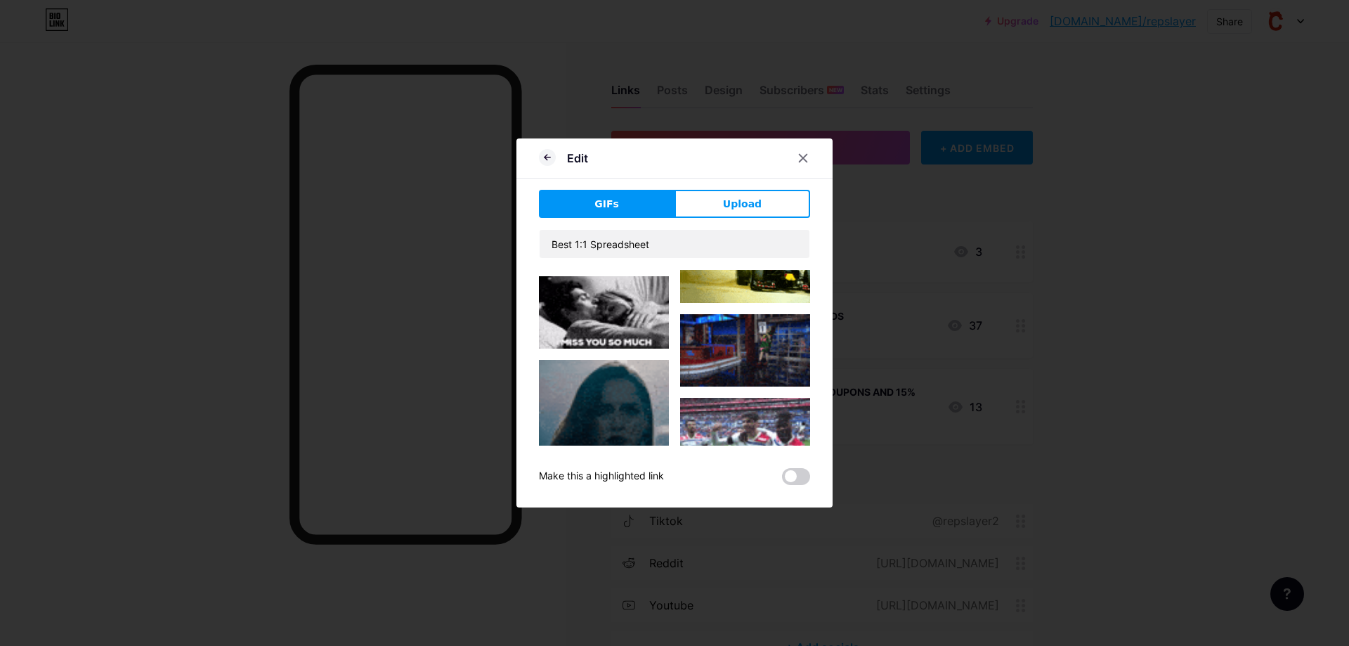
click at [805, 545] on div at bounding box center [674, 323] width 1349 height 646
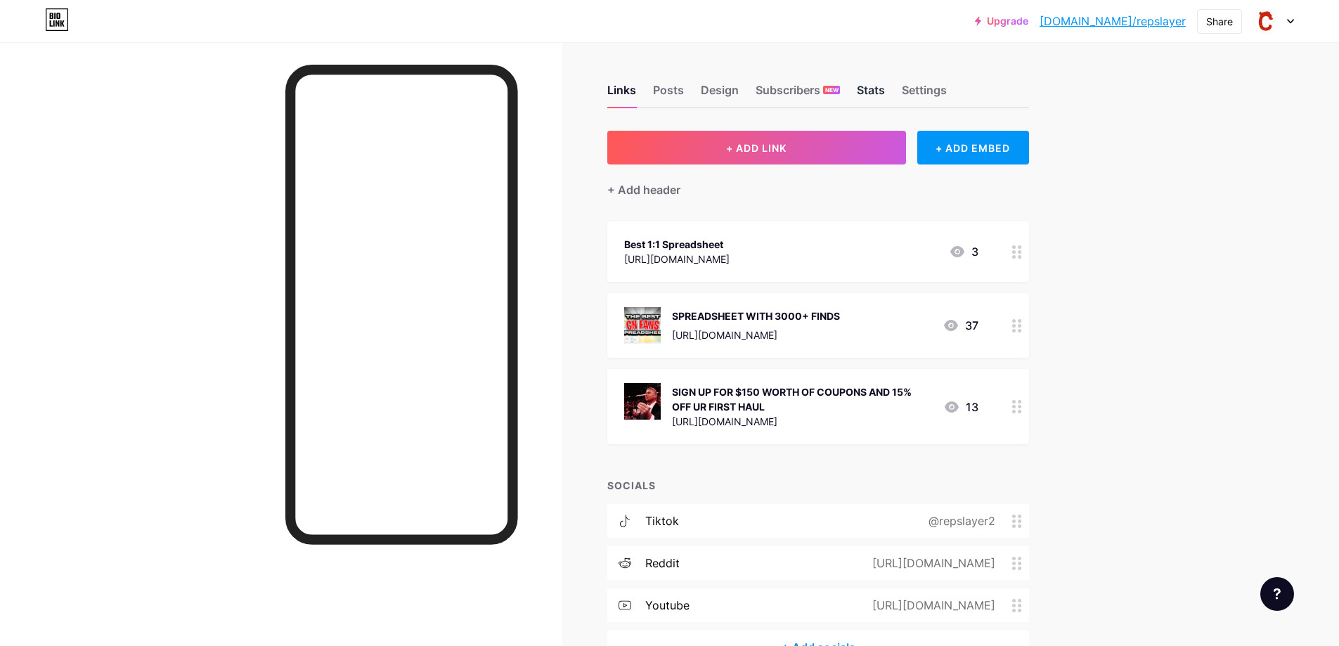
click at [868, 89] on div "Stats" at bounding box center [871, 94] width 28 height 25
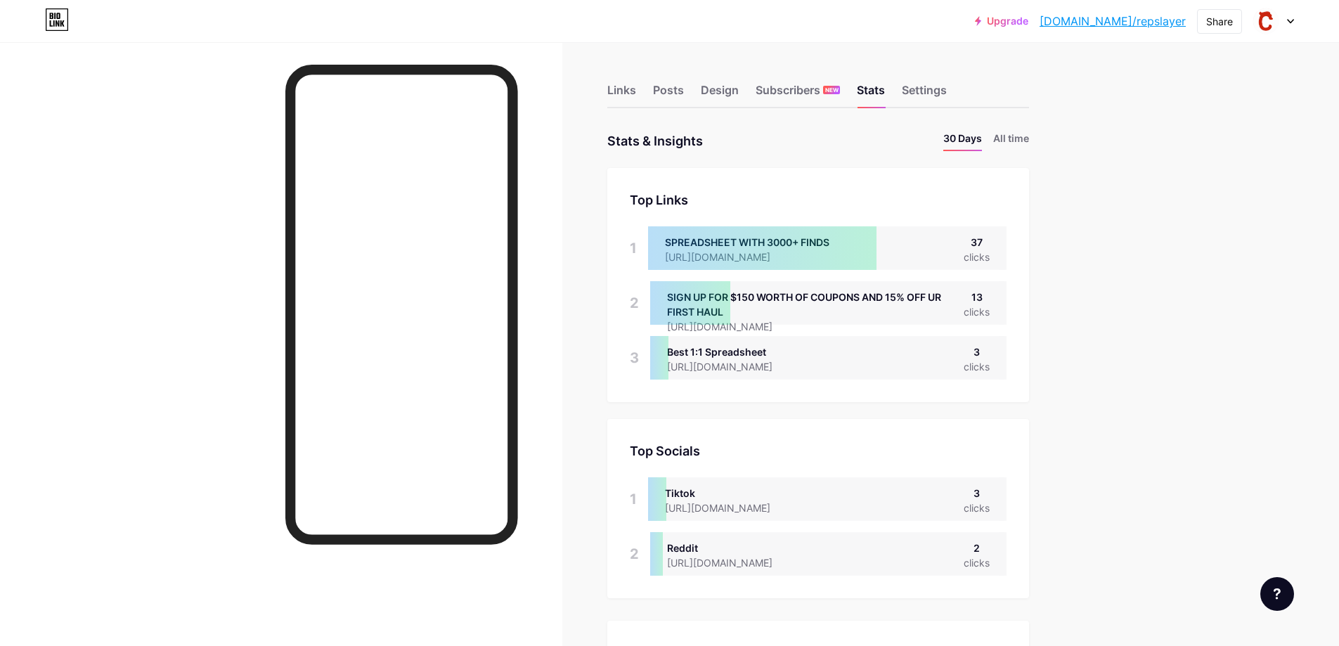
scroll to position [646, 1339]
click at [1006, 136] on li "All time" at bounding box center [1011, 141] width 36 height 20
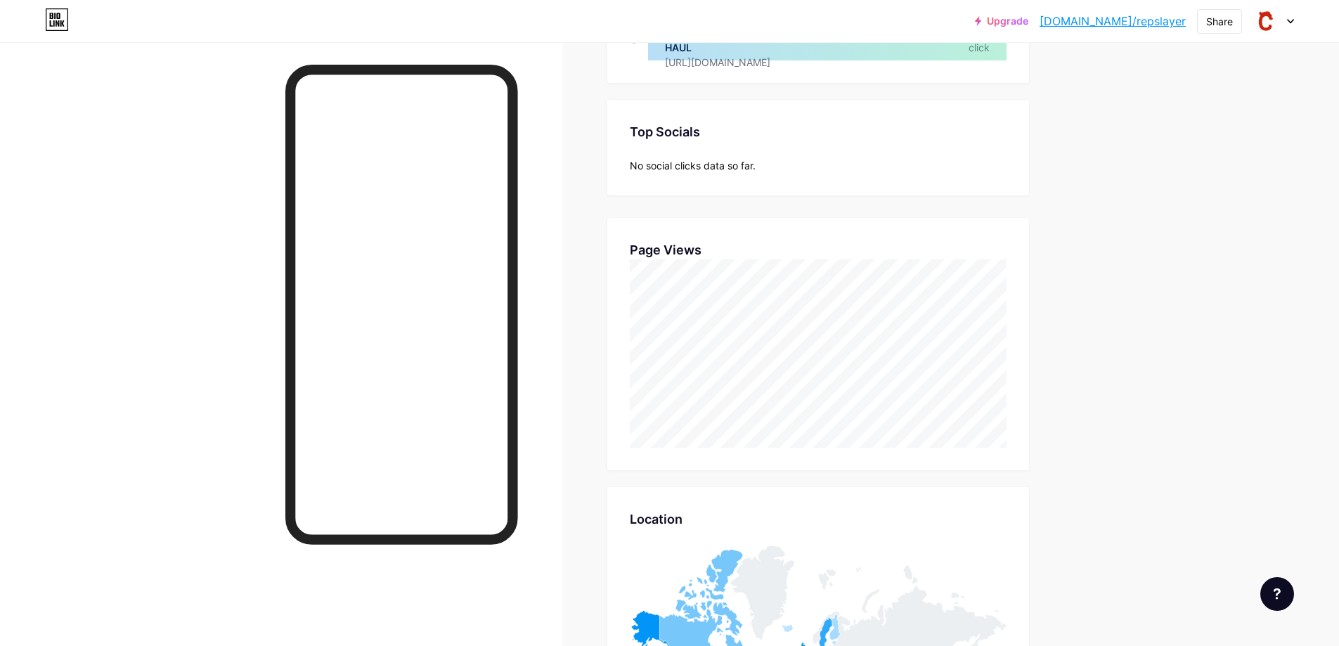
scroll to position [0, 0]
